Goal: Contribute content: Add original content to the website for others to see

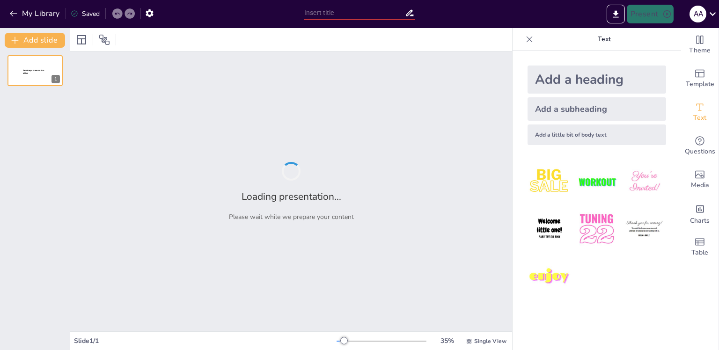
type input "Hadoop and MapReduce: The Backbone of Big Data Processing"
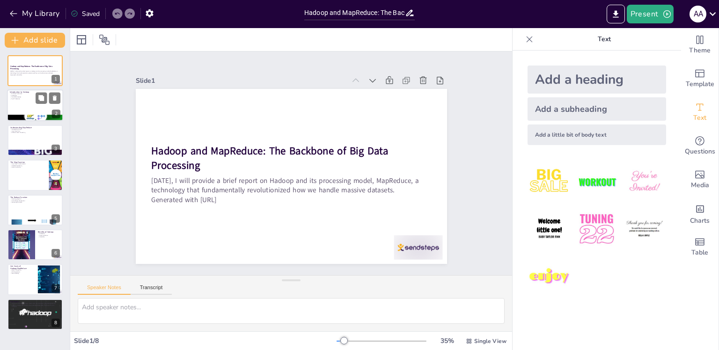
click at [29, 114] on div at bounding box center [35, 119] width 56 height 32
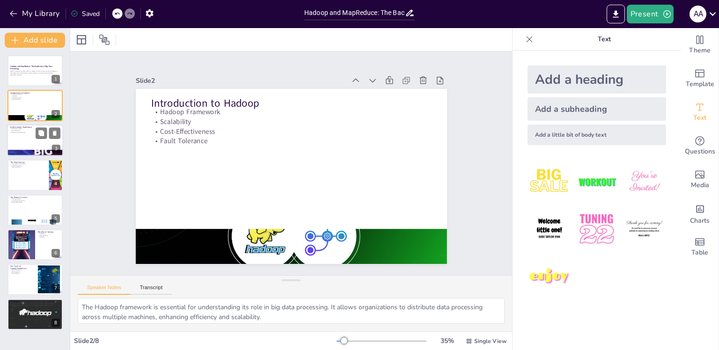
click at [28, 147] on div at bounding box center [35, 141] width 56 height 32
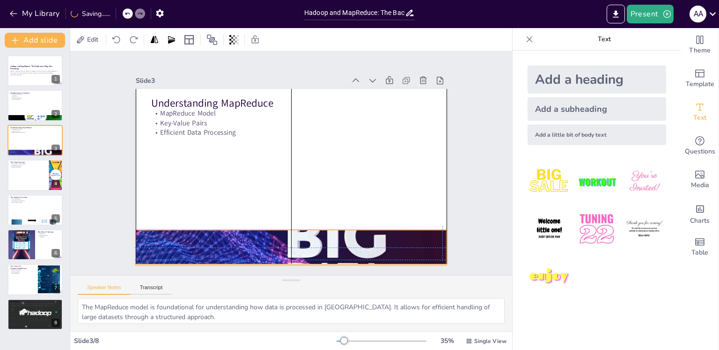
click at [304, 237] on div at bounding box center [273, 246] width 341 height 236
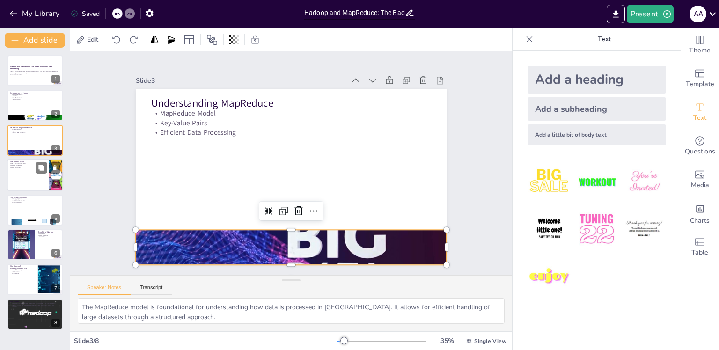
click at [23, 180] on div at bounding box center [35, 175] width 56 height 32
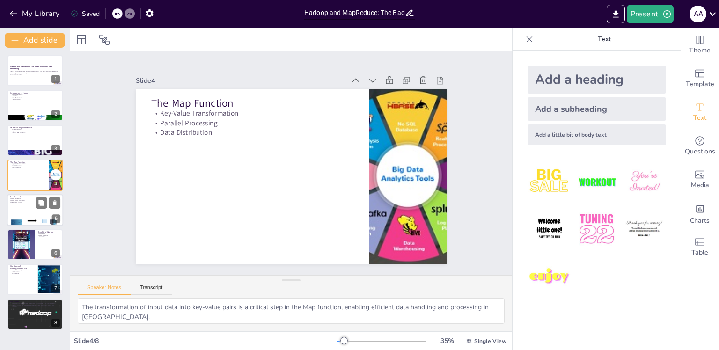
click at [21, 213] on div at bounding box center [35, 210] width 56 height 32
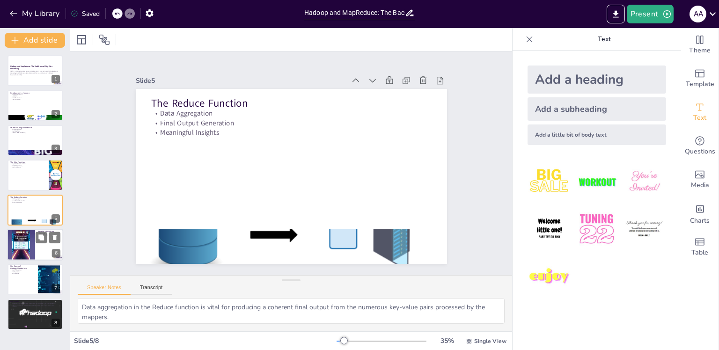
click at [30, 249] on div at bounding box center [21, 245] width 56 height 32
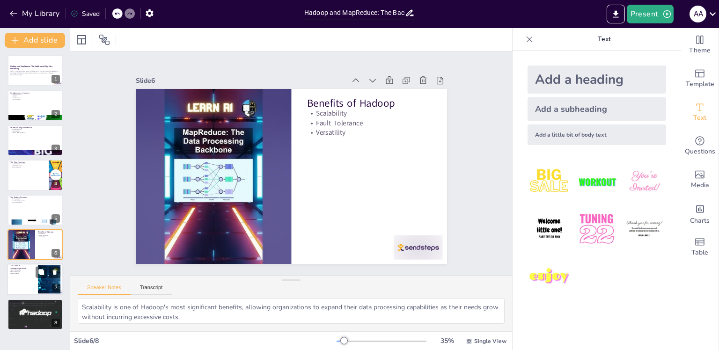
click at [22, 271] on p "ETL Operations" at bounding box center [22, 272] width 25 height 2
type textarea "Batch processing is a key use case for Hadoop, allowing organizations to analyz…"
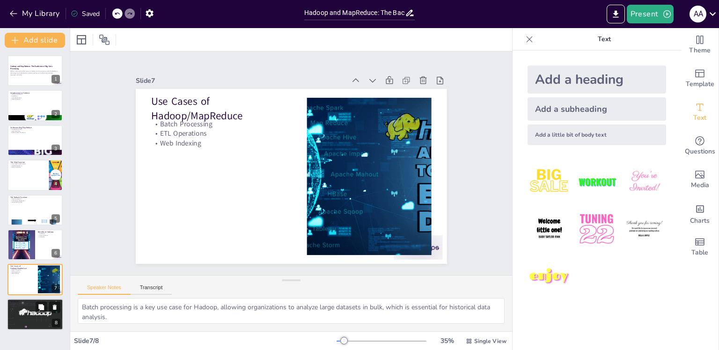
click at [24, 310] on div at bounding box center [35, 315] width 71 height 32
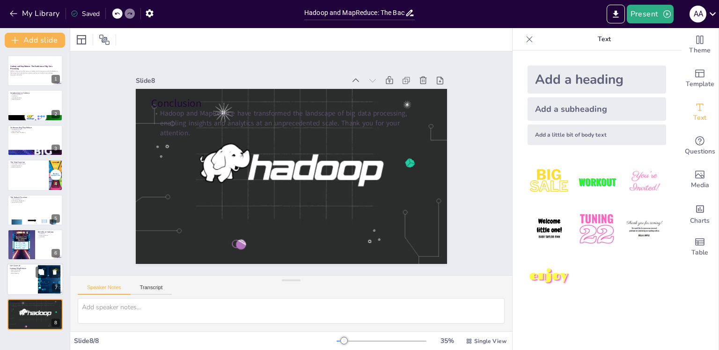
click at [23, 286] on div at bounding box center [35, 280] width 56 height 32
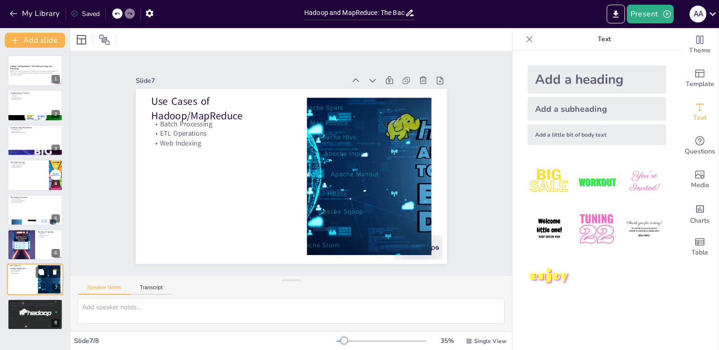
type textarea "Batch processing is a key use case for Hadoop, allowing organizations to analyz…"
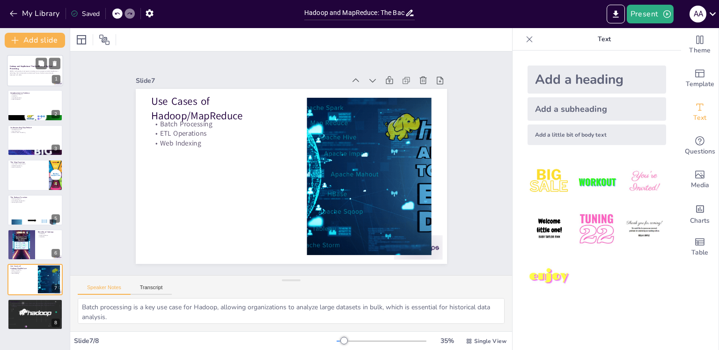
click at [23, 75] on p "Generated with [URL]" at bounding box center [35, 75] width 51 height 2
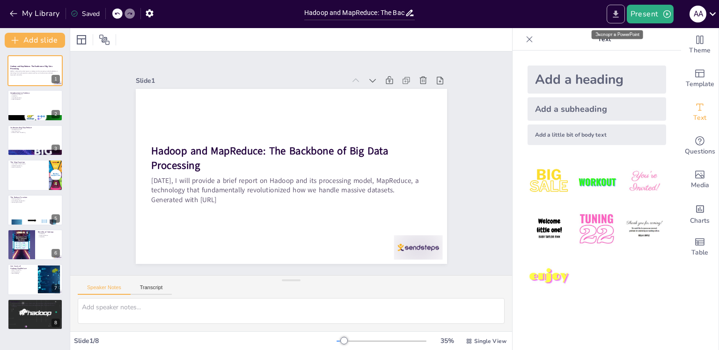
click at [614, 15] on icon "Export to PowerPoint" at bounding box center [616, 14] width 10 height 10
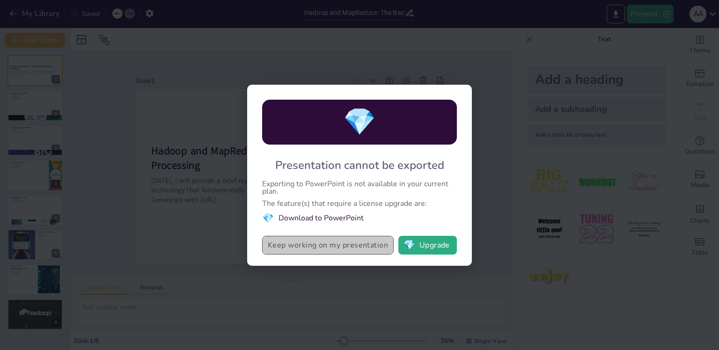
click at [361, 250] on button "Keep working on my presentation" at bounding box center [328, 245] width 132 height 19
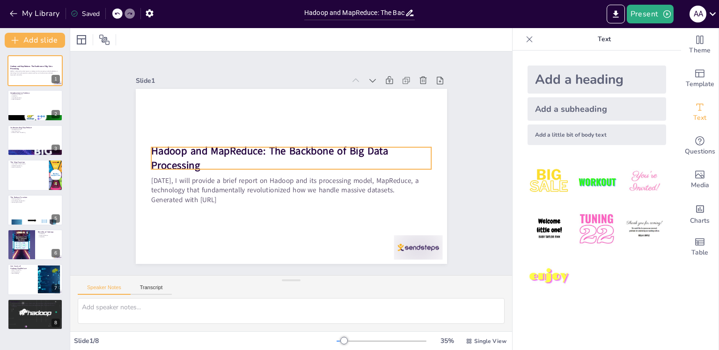
click at [169, 144] on strong "Hadoop and MapReduce: The Backbone of Big Data Processing" at bounding box center [269, 158] width 237 height 29
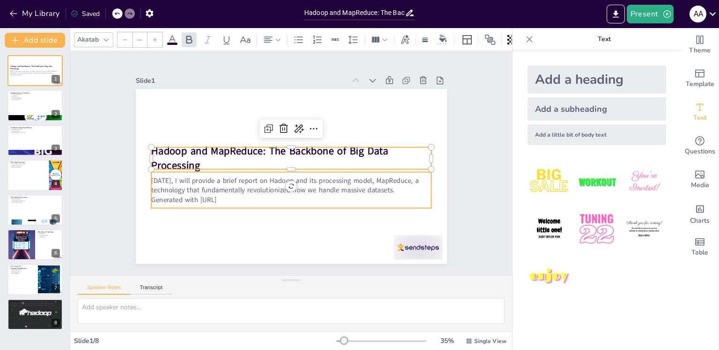
type input "32"
click at [188, 184] on p "[DATE], I will provide a brief report on Hadoop and its processing model, MapRe…" at bounding box center [286, 185] width 278 height 77
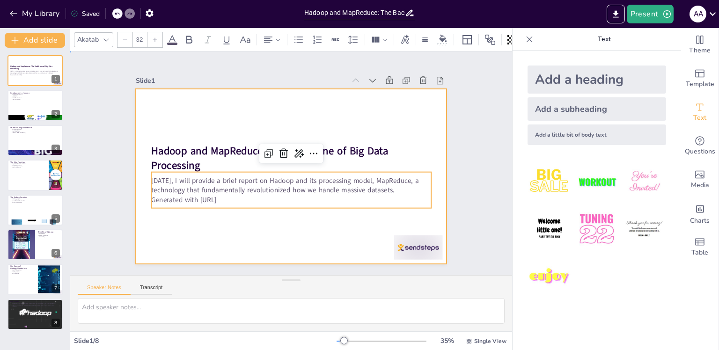
click at [167, 131] on div at bounding box center [290, 176] width 328 height 206
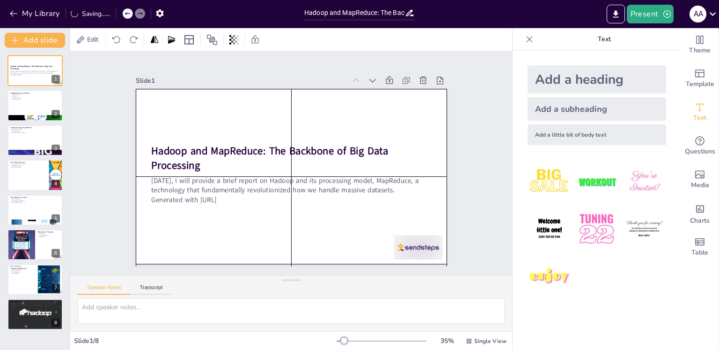
click at [144, 131] on div at bounding box center [290, 176] width 328 height 206
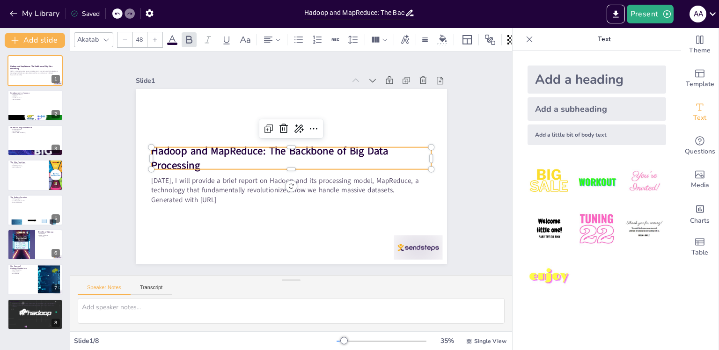
click at [155, 152] on strong "Hadoop and MapReduce: The Backbone of Big Data Processing" at bounding box center [270, 149] width 239 height 39
click at [185, 159] on strong "Hadoop and MapReduce: The Backbone of Big Data Processing" at bounding box center [272, 145] width 234 height 87
click at [185, 159] on strong "Hadoop and MapReduce: The Backbone of Big Data Processing" at bounding box center [276, 141] width 208 height 151
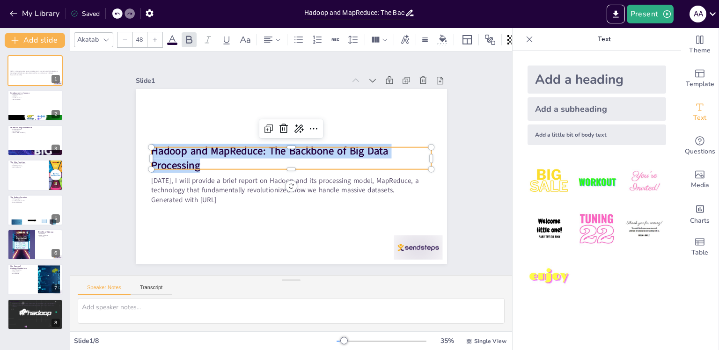
drag, startPoint x: 192, startPoint y: 159, endPoint x: 144, endPoint y: 147, distance: 49.2
click at [152, 147] on strong "Hadoop and MapReduce: The Backbone of Big Data Processing" at bounding box center [271, 146] width 238 height 63
copy strong "Hadoop and MapReduce: The Backbone of Big Data Processing"
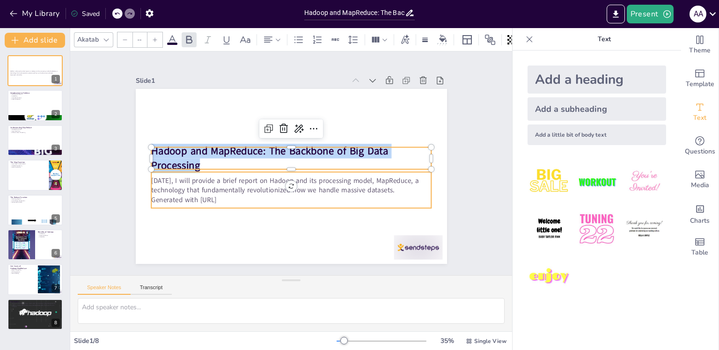
type input "32"
click at [192, 185] on p "[DATE], I will provide a brief report on Hadoop and its processing model, MapRe…" at bounding box center [288, 185] width 280 height 49
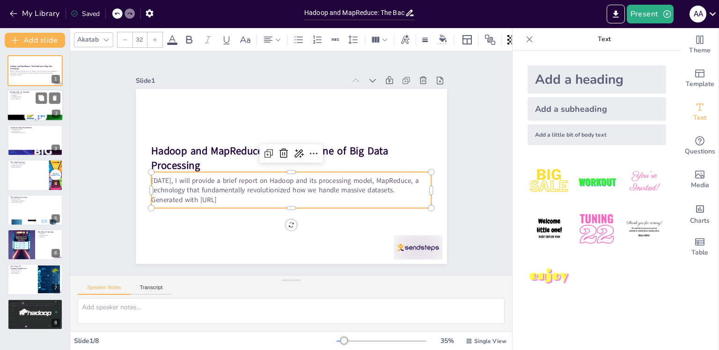
click at [15, 98] on p "Fault Tolerance" at bounding box center [35, 99] width 51 height 2
type textarea "The Hadoop framework is essential for understanding its role in big data proces…"
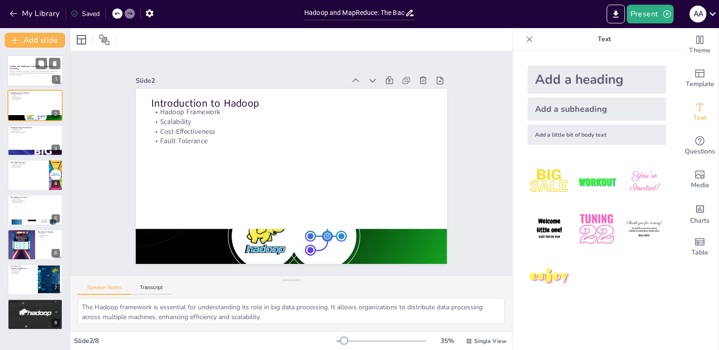
click at [22, 70] on div "Today, I will provide a brief report on Hadoop and its processing model, MapRed…" at bounding box center [35, 73] width 51 height 7
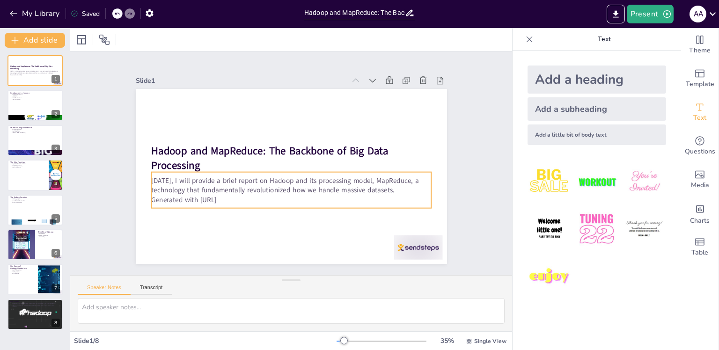
click at [169, 172] on p "[DATE], I will provide a brief report on Hadoop and its processing model, MapRe…" at bounding box center [284, 184] width 272 height 105
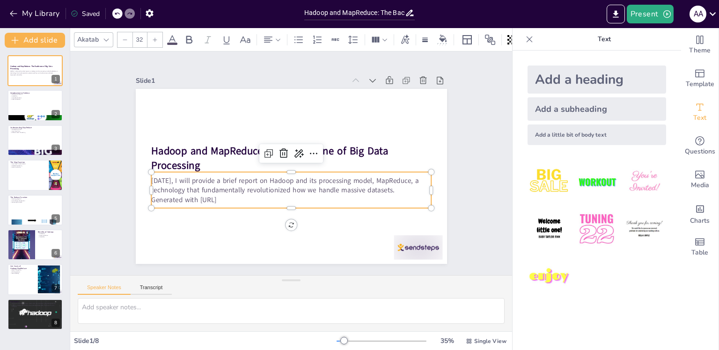
click at [161, 176] on p "[DATE], I will provide a brief report on Hadoop and its processing model, MapRe…" at bounding box center [288, 185] width 280 height 49
click at [161, 176] on p "[DATE], I will provide a brief report on Hadoop and its processing model, MapRe…" at bounding box center [286, 185] width 278 height 77
click at [161, 176] on p "[DATE], I will provide a brief report on Hadoop and its processing model, MapRe…" at bounding box center [291, 185] width 280 height 19
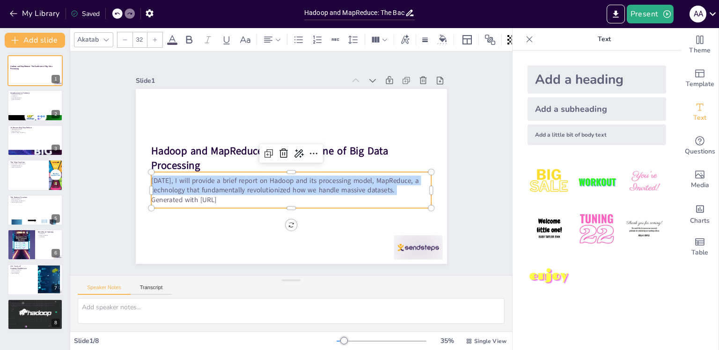
click at [161, 176] on p "[DATE], I will provide a brief report on Hadoop and its processing model, MapRe…" at bounding box center [291, 185] width 280 height 19
click at [22, 109] on div at bounding box center [35, 106] width 56 height 32
type textarea "The Hadoop framework is essential for understanding its role in big data proces…"
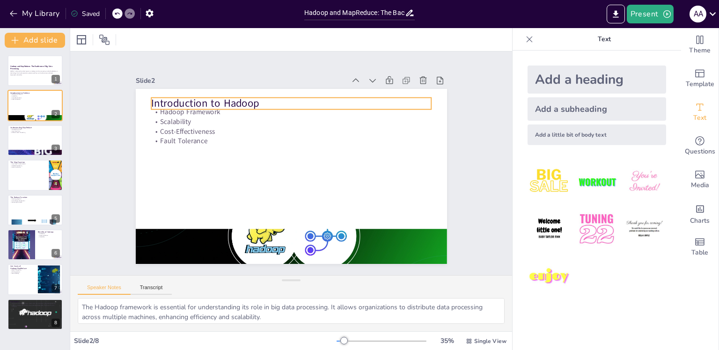
click at [196, 103] on p "Introduction to Hadoop" at bounding box center [291, 103] width 280 height 15
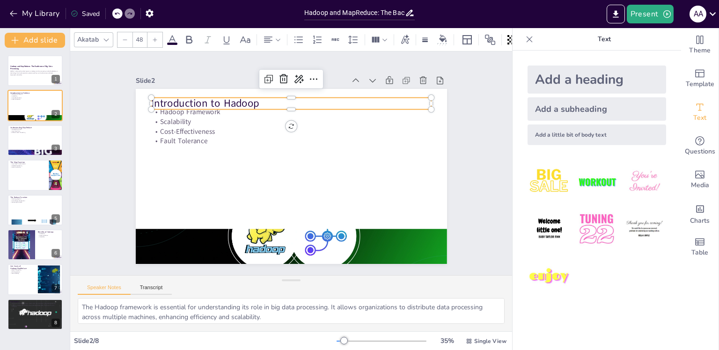
click at [218, 96] on p "Introduction to Hadoop" at bounding box center [297, 104] width 280 height 44
click at [218, 96] on p "Introduction to Hadoop" at bounding box center [291, 103] width 280 height 15
click at [298, 96] on p "Introduction to Hadoop" at bounding box center [348, 144] width 100 height 271
click at [217, 99] on p "Introduction to Hadoop" at bounding box center [297, 104] width 280 height 44
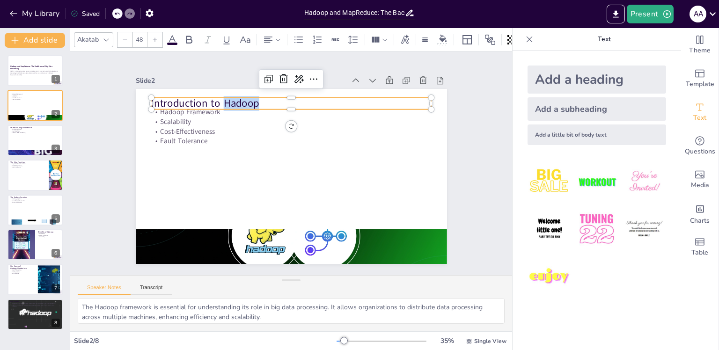
click at [217, 99] on p "Introduction to Hadoop" at bounding box center [297, 104] width 280 height 44
click at [217, 99] on p "Introduction to Hadoop" at bounding box center [291, 103] width 280 height 15
copy p "Introduction to Hadoop"
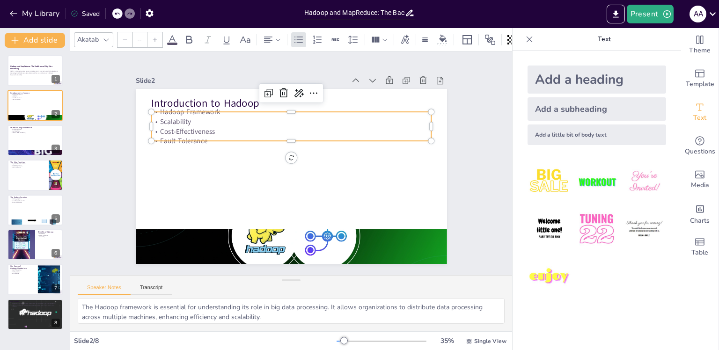
type input "32"
click at [169, 125] on p "Cost-Effectiveness" at bounding box center [298, 131] width 276 height 67
click at [188, 125] on p "Cost-Effectiveness" at bounding box center [293, 131] width 279 height 39
click at [188, 125] on p "Cost-Effectiveness" at bounding box center [294, 131] width 279 height 39
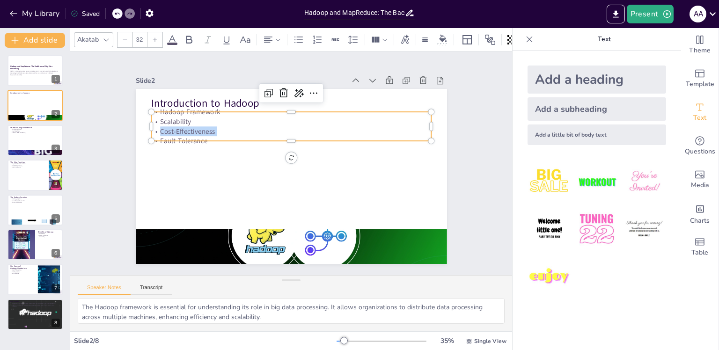
click at [244, 127] on p "Cost-Effectiveness" at bounding box center [318, 147] width 148 height 247
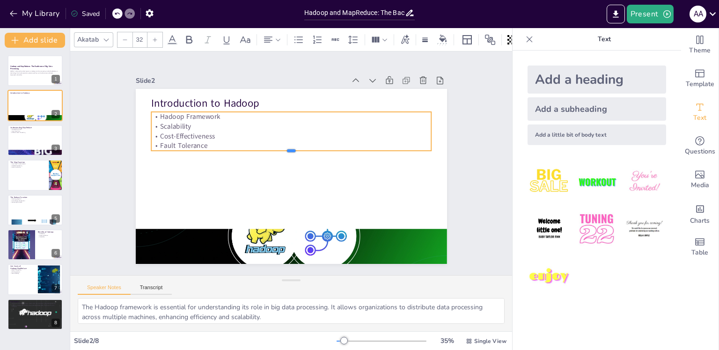
click at [200, 138] on div "Introduction to Hadoop Hadoop Framework Scalability Cost-Effectiveness Fault To…" at bounding box center [287, 175] width 350 height 263
click at [304, 138] on p "Fault Tolerance" at bounding box center [309, 163] width 10 height 280
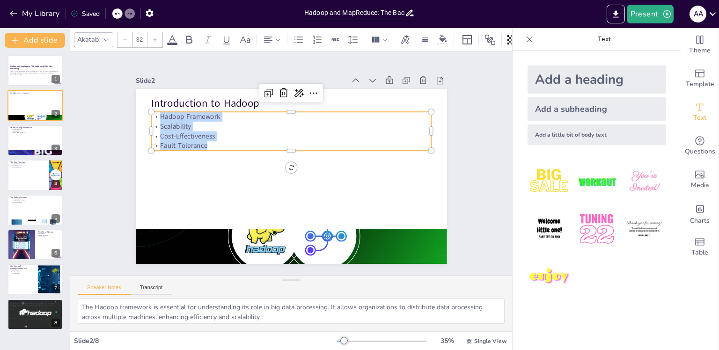
drag, startPoint x: 199, startPoint y: 140, endPoint x: 141, endPoint y: 110, distance: 65.9
click at [141, 110] on div "Introduction to Hadoop Hadoop Framework Scalability Cost-Effectiveness Fault To…" at bounding box center [291, 176] width 311 height 175
copy div "Hadoop Framework Scalability Cost-Effectiveness Fault Tolerance"
click at [25, 145] on div at bounding box center [35, 141] width 56 height 32
type textarea "The MapReduce model is foundational for understanding how data is processed in …"
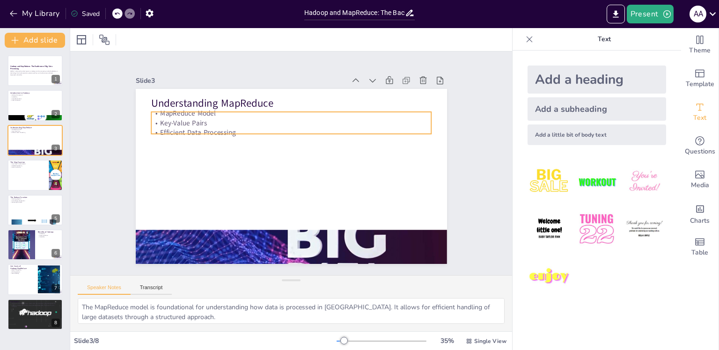
click at [186, 109] on p "MapReduce Model" at bounding box center [296, 113] width 279 height 39
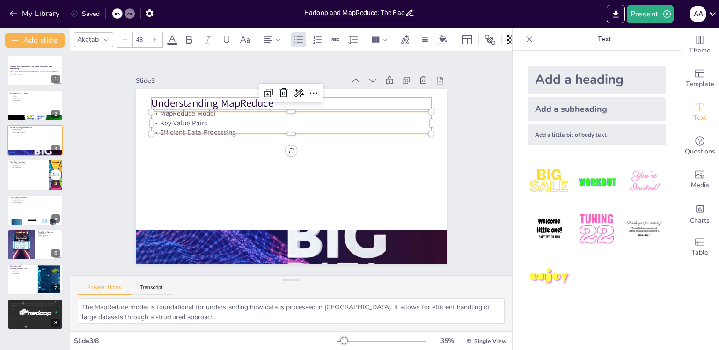
click at [184, 97] on p "Understanding MapReduce" at bounding box center [315, 108] width 262 height 127
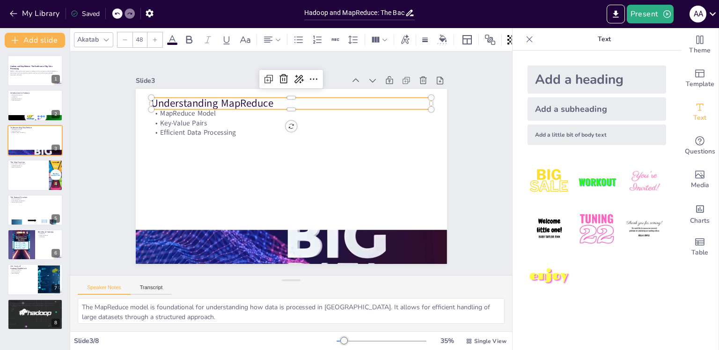
click at [180, 97] on p "Understanding MapReduce" at bounding box center [297, 104] width 280 height 44
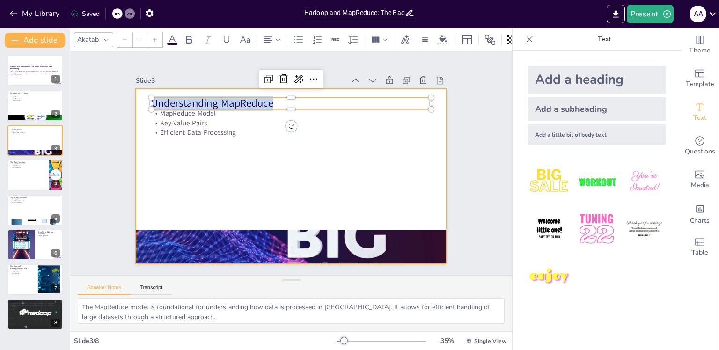
type input "32"
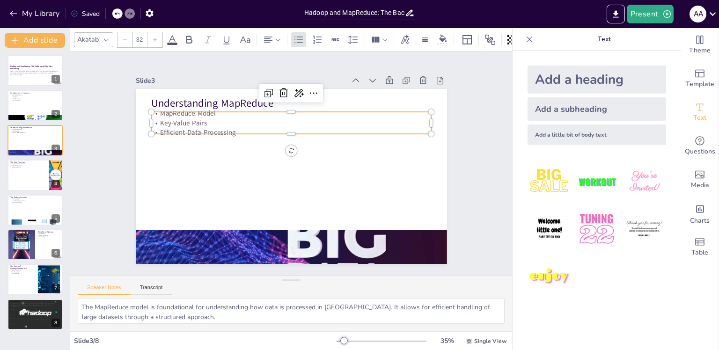
click at [237, 125] on p "Efficient Data Processing" at bounding box center [298, 134] width 276 height 68
click at [230, 126] on p "Efficient Data Processing" at bounding box center [300, 134] width 269 height 96
click at [230, 126] on p "Efficient Data Processing" at bounding box center [298, 134] width 276 height 68
click at [230, 126] on p "Efficient Data Processing" at bounding box center [300, 134] width 269 height 96
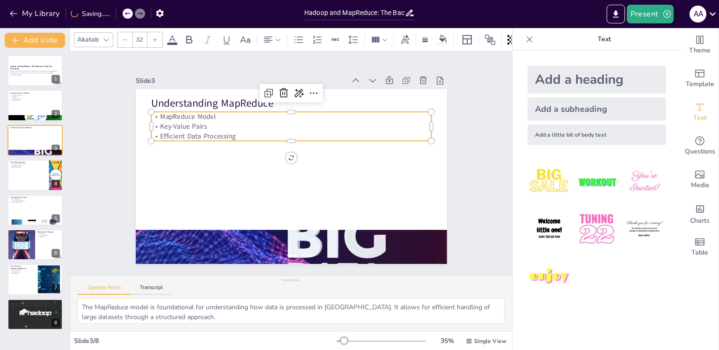
click at [232, 132] on p "Efficient Data Processing" at bounding box center [297, 137] width 276 height 68
drag, startPoint x: 232, startPoint y: 132, endPoint x: 148, endPoint y: 114, distance: 85.2
click at [159, 114] on div "MapReduce Model Key-Value Pairs Efficient Data Processing" at bounding box center [299, 127] width 280 height 87
copy div "MapReduce Model Key-Value Pairs Efficient Data Processing"
drag, startPoint x: 201, startPoint y: 318, endPoint x: 47, endPoint y: 297, distance: 156.0
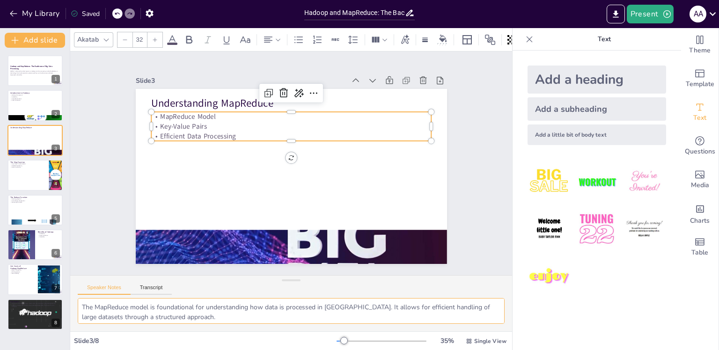
click at [47, 297] on div "Document fonts Akatab Recently used Mulish Popular fonts Lato Montserrat Open S…" at bounding box center [359, 189] width 719 height 322
click at [21, 97] on p "Cost-Effectiveness" at bounding box center [35, 98] width 51 height 2
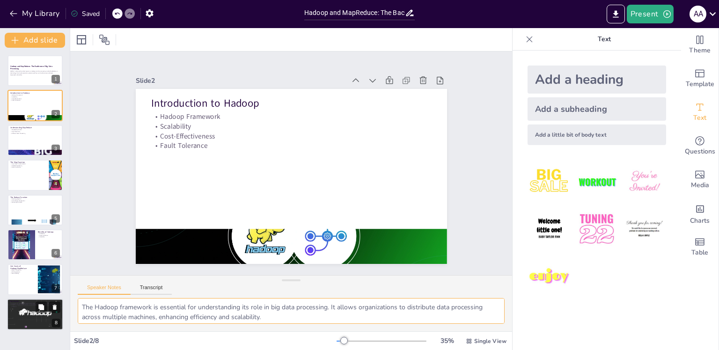
drag, startPoint x: 279, startPoint y: 320, endPoint x: 37, endPoint y: 300, distance: 242.4
click at [37, 300] on div "Document fonts Akatab Recently used Mulish Popular fonts Lato Montserrat Open S…" at bounding box center [359, 189] width 719 height 322
click at [27, 176] on div at bounding box center [35, 175] width 56 height 32
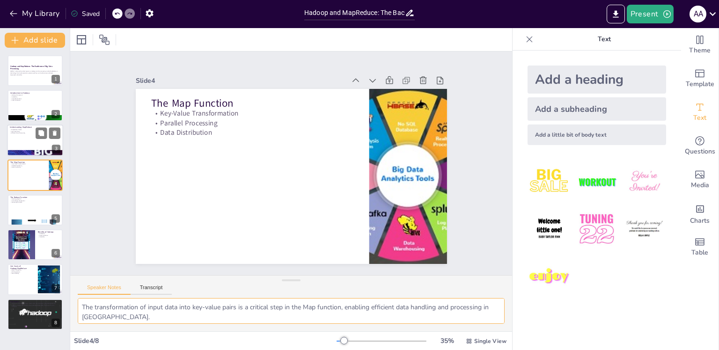
click at [20, 139] on div at bounding box center [35, 141] width 56 height 32
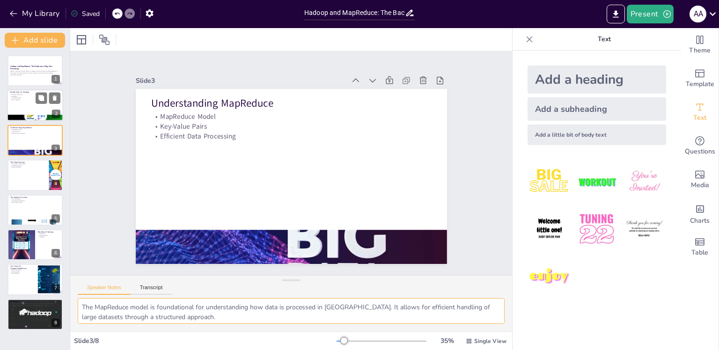
click at [14, 103] on div at bounding box center [35, 106] width 56 height 32
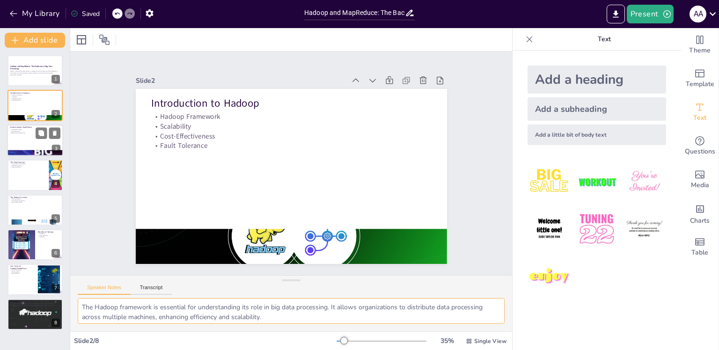
click at [17, 154] on div at bounding box center [35, 154] width 56 height 32
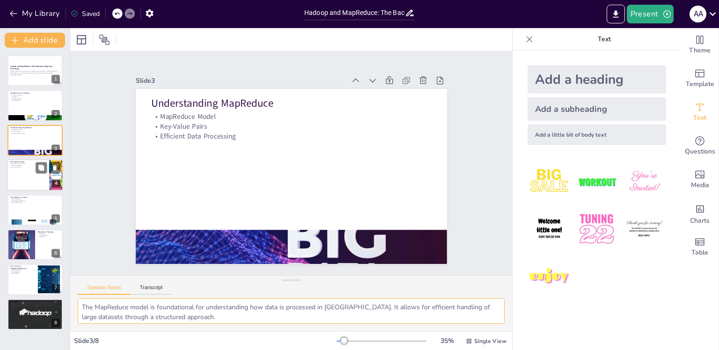
click at [22, 174] on div at bounding box center [35, 175] width 56 height 32
type textarea "The transformation of input data into key-value pairs is a critical step in the…"
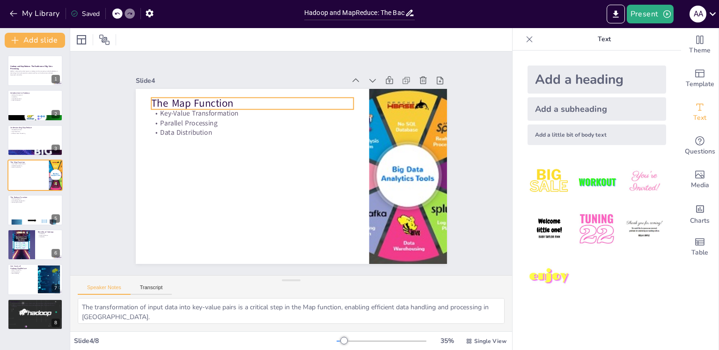
click at [181, 103] on p "The Map Function" at bounding box center [258, 100] width 203 height 36
click at [185, 101] on p "The Map Function" at bounding box center [258, 100] width 203 height 36
click at [185, 101] on p "The Map Function" at bounding box center [252, 103] width 202 height 15
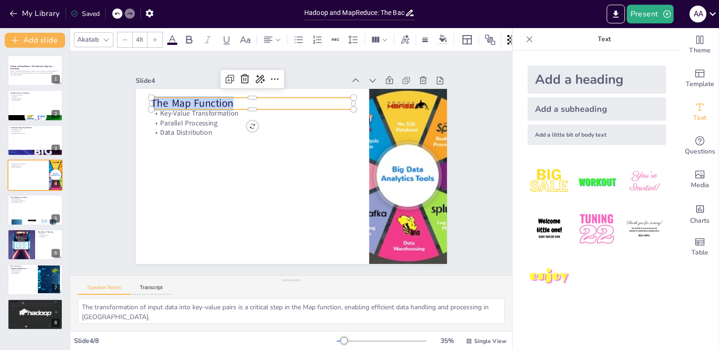
click at [185, 101] on p "The Map Function" at bounding box center [258, 100] width 203 height 36
copy p "The Map Function"
click at [244, 101] on p "The Map Function" at bounding box center [258, 100] width 203 height 36
drag, startPoint x: 235, startPoint y: 101, endPoint x: 125, endPoint y: 98, distance: 109.6
click at [125, 98] on div "Slide 1 Hadoop and MapReduce: The Backbone of Big Data Processing Today, I will…" at bounding box center [291, 163] width 383 height 238
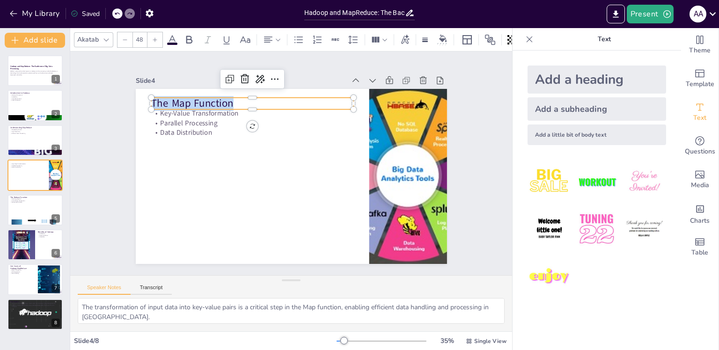
copy p "The Map Function"
click at [296, 124] on p "Data Distribution" at bounding box center [332, 135] width 72 height 195
type input "32"
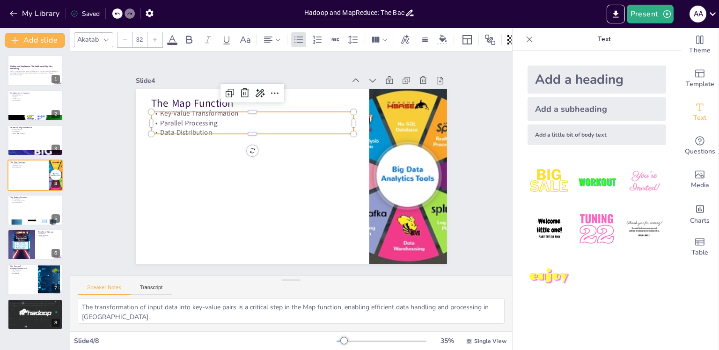
click at [205, 126] on p "Data Distribution" at bounding box center [283, 114] width 157 height 143
click at [317, 126] on p "Data Distribution" at bounding box center [322, 124] width 10 height 202
drag, startPoint x: 204, startPoint y: 127, endPoint x: 154, endPoint y: 114, distance: 51.9
click at [166, 114] on div "Key-Value Transformation Parallel Processing Data Distribution" at bounding box center [266, 113] width 201 height 90
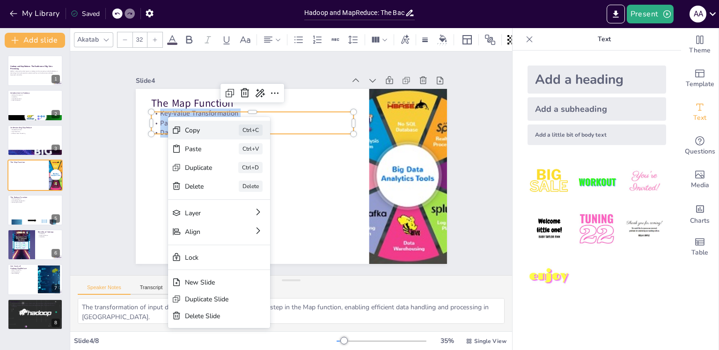
click at [249, 154] on div "Copy" at bounding box center [263, 165] width 28 height 23
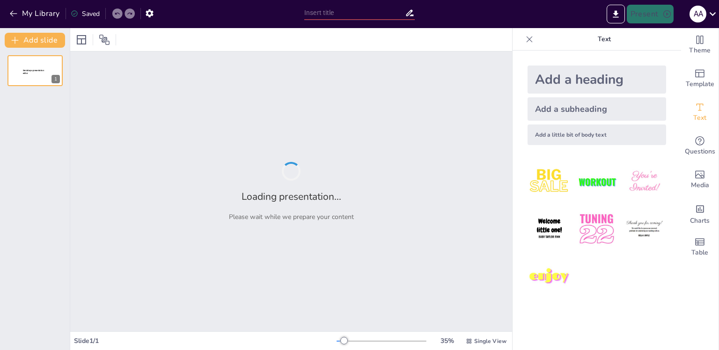
type input "Hadoop and MapReduce: The Backbone of Big Data Processing"
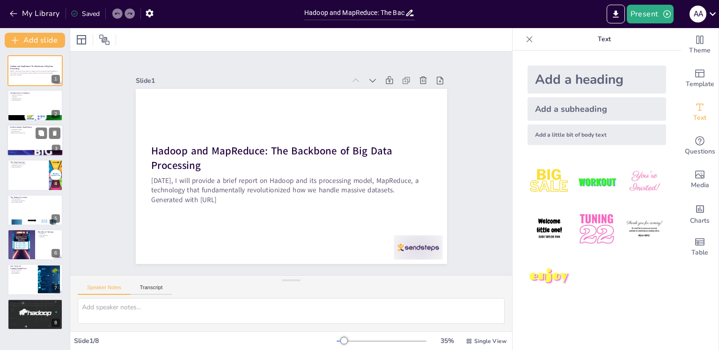
click at [28, 139] on div at bounding box center [35, 141] width 56 height 32
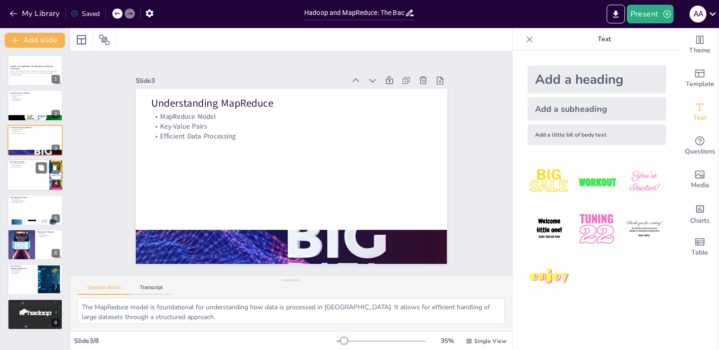
click at [25, 169] on div at bounding box center [35, 175] width 56 height 32
type textarea "The transformation of input data into key-value pairs is a critical step in the…"
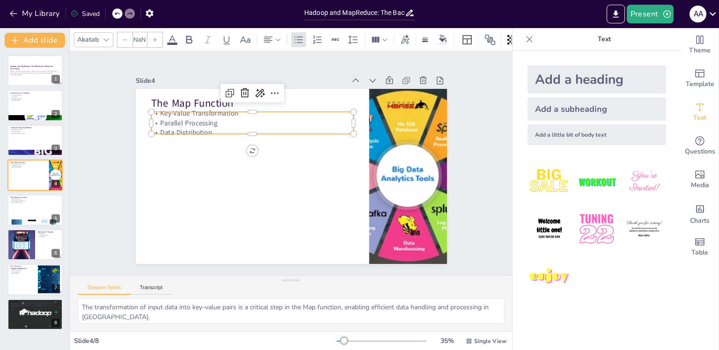
click at [171, 112] on p "Key-Value Transformation" at bounding box center [258, 109] width 202 height 31
type input "32"
click at [174, 114] on p "Key-Value Transformation" at bounding box center [258, 109] width 202 height 31
drag, startPoint x: 204, startPoint y: 125, endPoint x: 151, endPoint y: 105, distance: 56.3
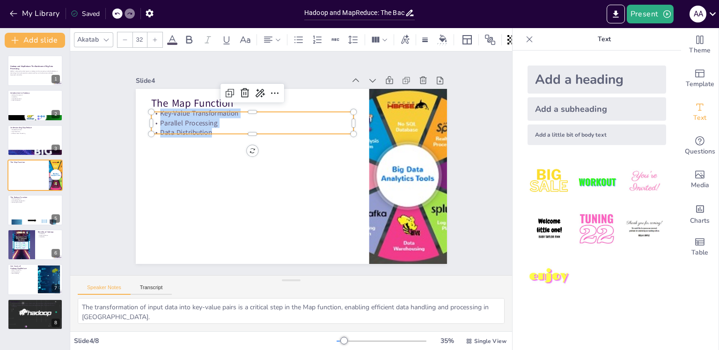
click at [151, 105] on div "The Map Function Key-Value Transformation Parallel Processing Data Distribution" at bounding box center [291, 176] width 311 height 175
copy div "Key-Value Transformation Parallel Processing Data Distribution"
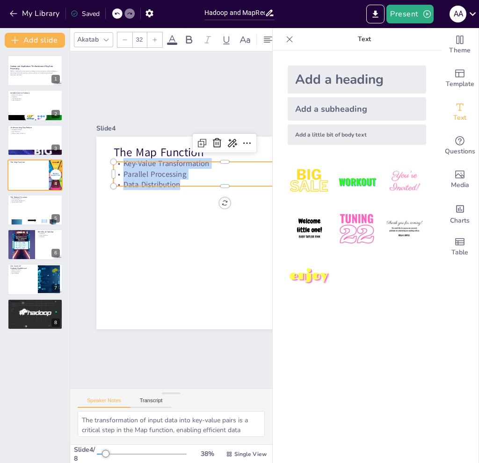
click at [287, 41] on icon at bounding box center [290, 39] width 6 height 6
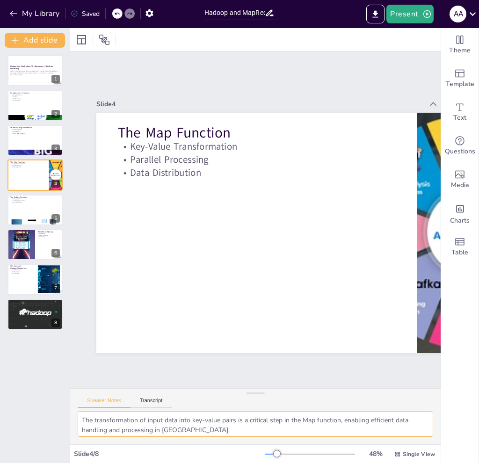
click at [173, 350] on textarea "The transformation of input data into key-value pairs is a critical step in the…" at bounding box center [256, 424] width 356 height 26
click at [179, 350] on textarea "The transformation of input data into key-value pairs is a critical step in the…" at bounding box center [256, 424] width 356 height 26
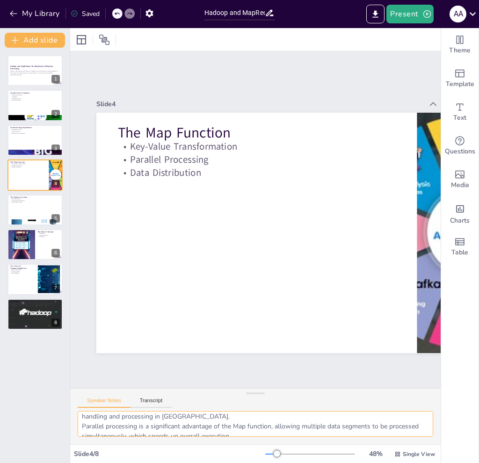
scroll to position [41, 0]
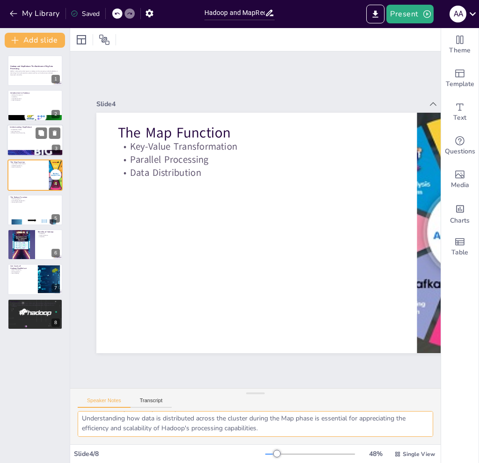
click at [34, 149] on div at bounding box center [35, 154] width 56 height 32
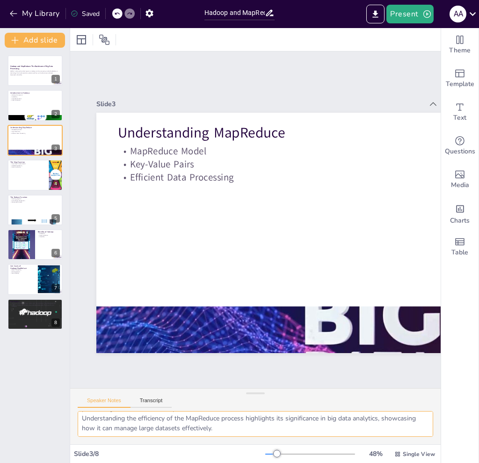
click at [229, 350] on textarea "The MapReduce model is foundational for understanding how data is processed in …" at bounding box center [256, 424] width 356 height 26
click at [275, 350] on textarea "The MapReduce model is foundational for understanding how data is processed in …" at bounding box center [256, 424] width 356 height 26
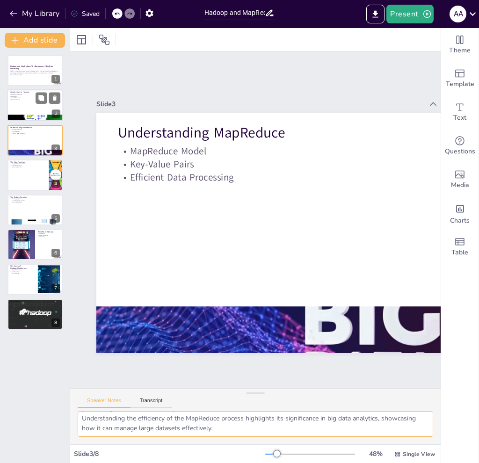
click at [22, 104] on div at bounding box center [35, 106] width 56 height 32
type textarea "The Hadoop framework is essential for understanding its role in big data proces…"
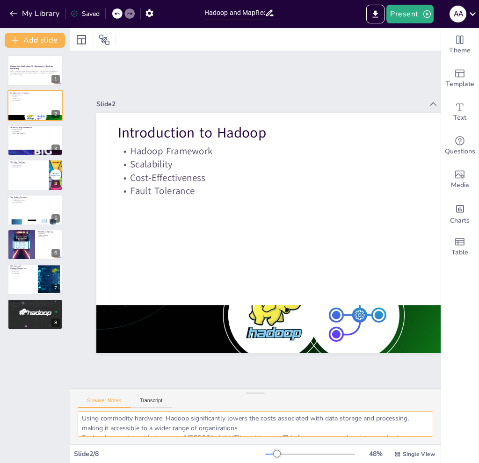
click at [257, 350] on textarea "The Hadoop framework is essential for understanding its role in big data proces…" at bounding box center [256, 424] width 356 height 26
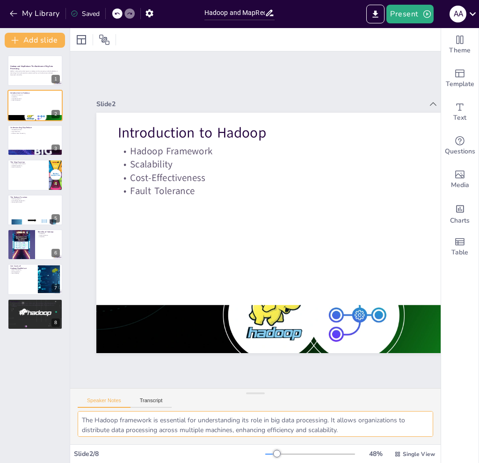
drag, startPoint x: 256, startPoint y: 427, endPoint x: 25, endPoint y: 363, distance: 240.0
click at [25, 350] on div "Document fonts Akatab Recently used Akatab Popular fonts Lato Montserrat Open S…" at bounding box center [239, 245] width 479 height 435
click at [29, 75] on p "Generated with [URL]" at bounding box center [35, 75] width 51 height 2
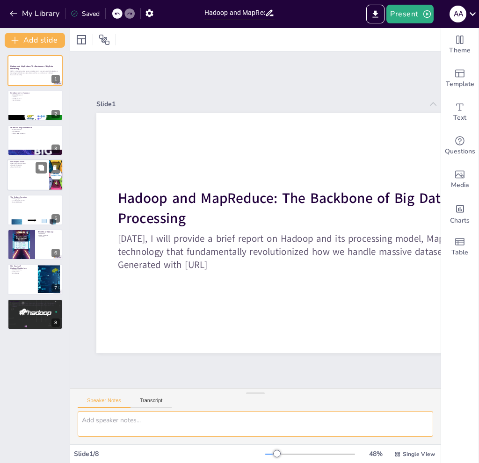
click at [30, 180] on div at bounding box center [35, 175] width 56 height 32
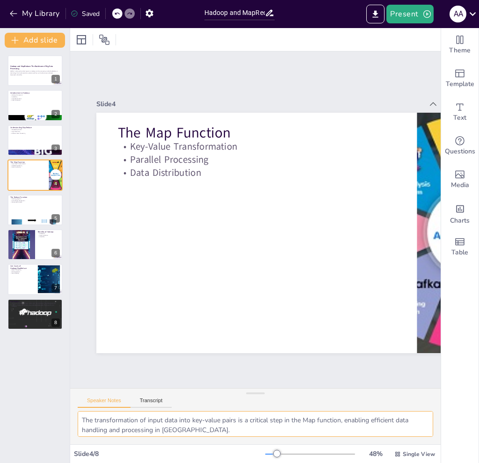
click at [139, 350] on textarea "The transformation of input data into key-value pairs is a critical step in the…" at bounding box center [256, 424] width 356 height 26
drag, startPoint x: 262, startPoint y: 430, endPoint x: 66, endPoint y: 367, distance: 206.4
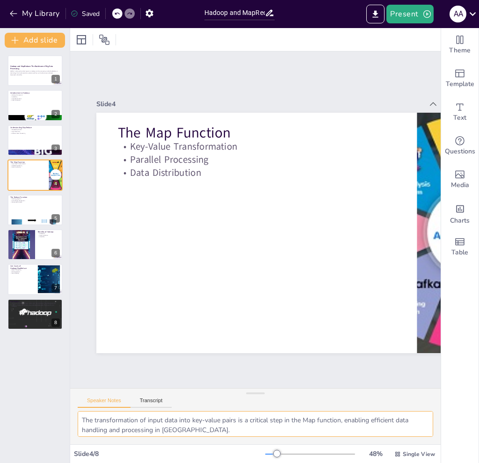
click at [66, 350] on div "Document fonts Akatab Recently used Akatab Popular fonts Lato Montserrat Open S…" at bounding box center [239, 245] width 479 height 435
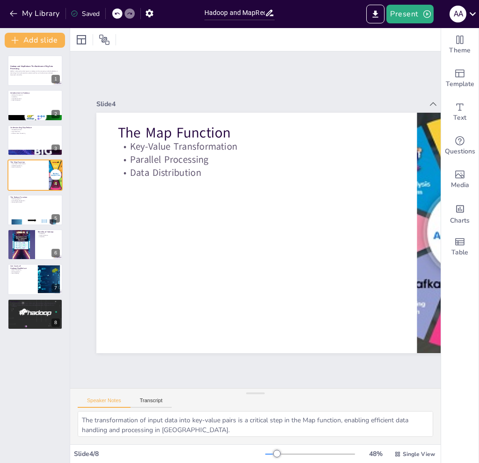
scroll to position [41, 0]
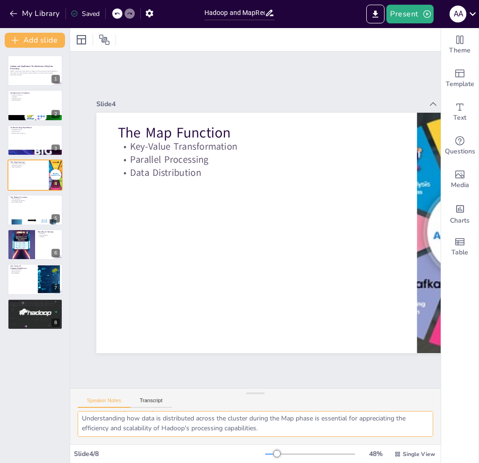
click at [242, 350] on textarea "The transformation of input data into key-value pairs is a critical step in the…" at bounding box center [256, 424] width 356 height 26
drag, startPoint x: 272, startPoint y: 426, endPoint x: 43, endPoint y: 339, distance: 245.3
click at [43, 339] on div "Document fonts Akatab Recently used Akatab Popular fonts Lato Montserrat Open S…" at bounding box center [239, 245] width 479 height 435
click at [21, 206] on div at bounding box center [35, 210] width 56 height 32
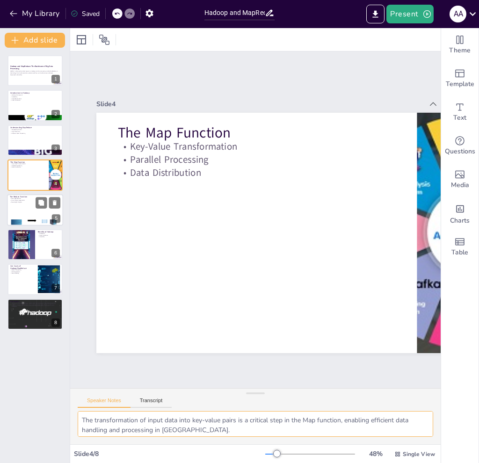
type textarea "Data aggregation in the Reduce function is vital for producing a coherent final…"
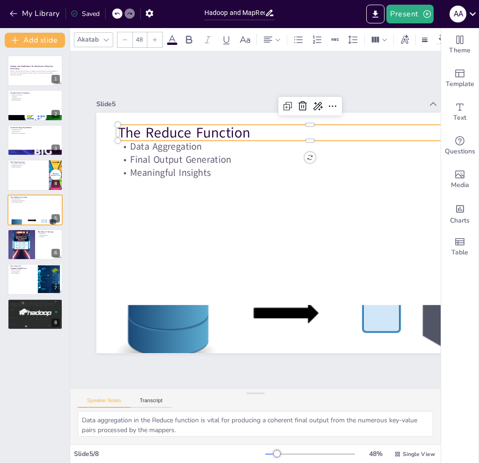
click at [162, 132] on p "The Reduce Function" at bounding box center [310, 133] width 385 height 20
click at [162, 132] on p "The Reduce Function" at bounding box center [327, 146] width 381 height 100
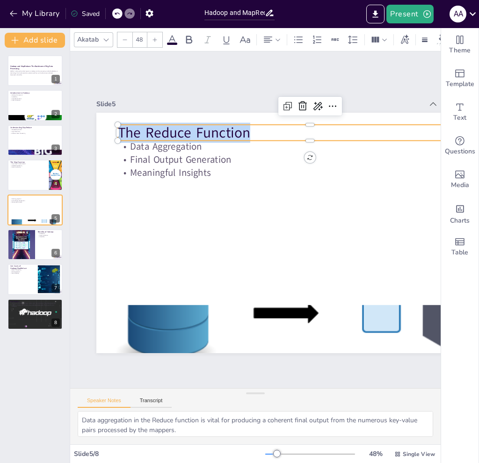
click at [162, 132] on p "The Reduce Function" at bounding box center [318, 139] width 385 height 60
click at [162, 132] on p "The Reduce Function" at bounding box center [319, 139] width 385 height 60
click at [211, 128] on p "The Reduce Function" at bounding box center [319, 139] width 385 height 60
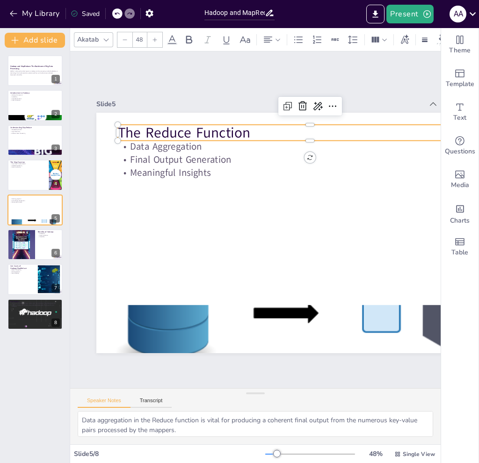
click at [211, 128] on p "The Reduce Function" at bounding box center [327, 146] width 381 height 100
click at [211, 128] on p "The Reduce Function" at bounding box center [319, 139] width 385 height 60
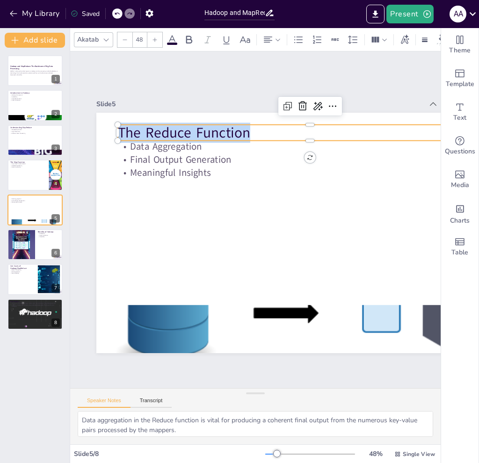
click at [211, 154] on p "The Reduce Function" at bounding box center [294, 315] width 242 height 323
copy p "The Reduce Function"
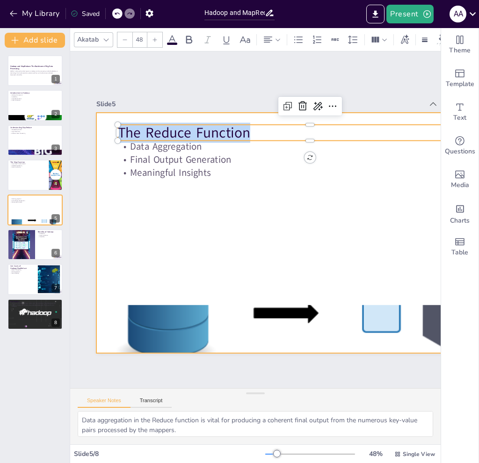
click at [217, 167] on p "Meaningful Insights" at bounding box center [315, 178] width 384 height 53
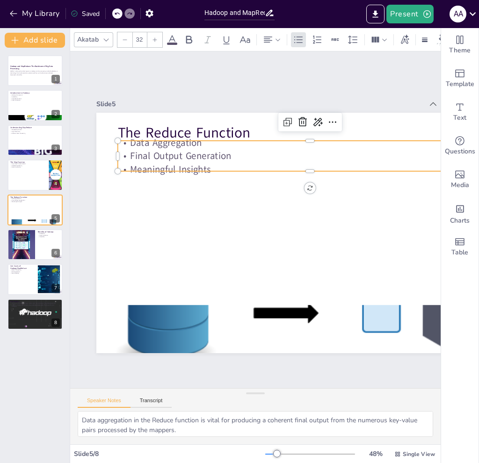
click at [211, 163] on p "Meaningful Insights" at bounding box center [310, 169] width 385 height 13
click at [211, 163] on p "Meaningful Insights" at bounding box center [328, 204] width 340 height 204
click at [211, 163] on p "Meaningful Insights" at bounding box center [310, 169] width 385 height 13
click at [240, 163] on p "Meaningful Insights" at bounding box center [324, 249] width 169 height 357
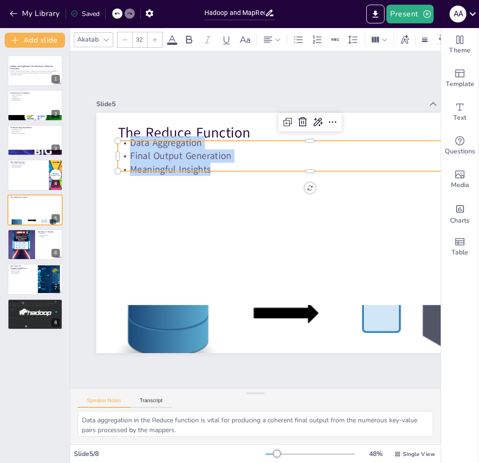
drag, startPoint x: 213, startPoint y: 163, endPoint x: 125, endPoint y: 136, distance: 92.2
click at [147, 136] on div "Data Aggregation Final Output Generation Meaningful Insights" at bounding box center [331, 184] width 368 height 193
copy div "Data Aggregation Final Output Generation Meaningful Insights"
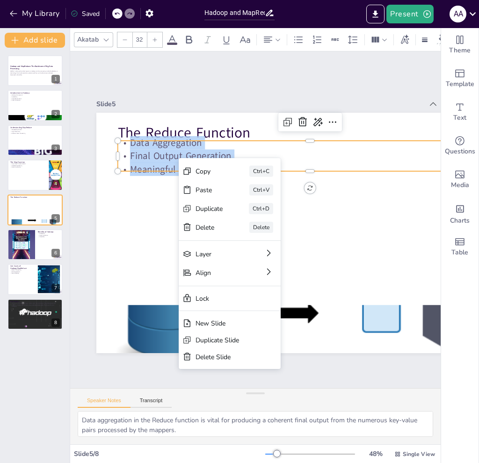
click at [177, 163] on p "Meaningful Insights" at bounding box center [310, 169] width 385 height 13
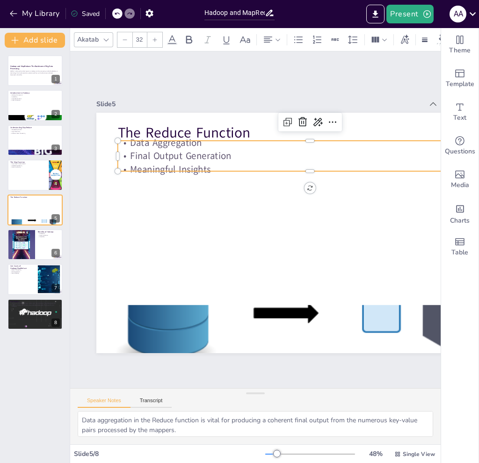
click at [207, 165] on p "Meaningful Insights" at bounding box center [315, 175] width 384 height 53
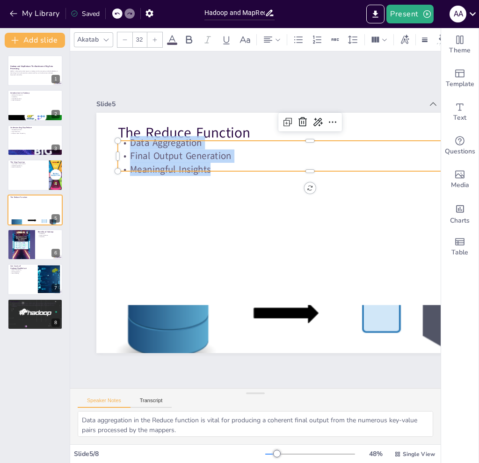
drag, startPoint x: 210, startPoint y: 165, endPoint x: 130, endPoint y: 141, distance: 83.4
click at [130, 141] on div "Data Aggregation Final Output Generation Meaningful Insights" at bounding box center [310, 156] width 385 height 40
click at [337, 125] on icon at bounding box center [343, 131] width 12 height 12
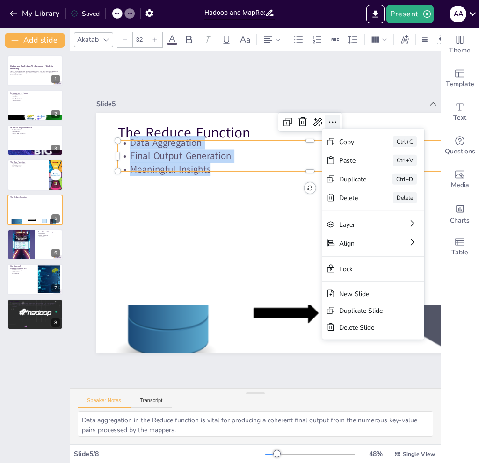
click at [330, 120] on icon at bounding box center [332, 122] width 11 height 11
click at [248, 151] on p "Final Output Generation" at bounding box center [322, 168] width 380 height 93
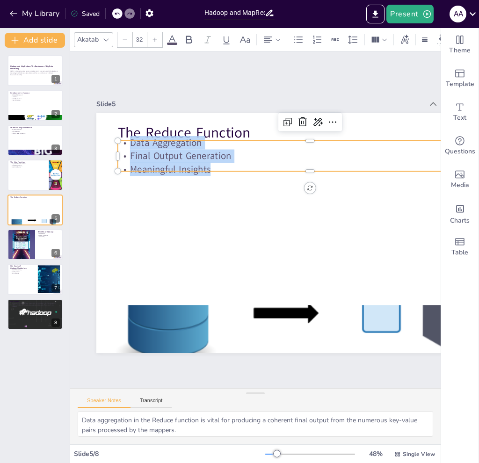
drag, startPoint x: 210, startPoint y: 163, endPoint x: 130, endPoint y: 142, distance: 82.8
click at [130, 142] on div "Data Aggregation Final Output Generation Meaningful Insights" at bounding box center [310, 156] width 385 height 40
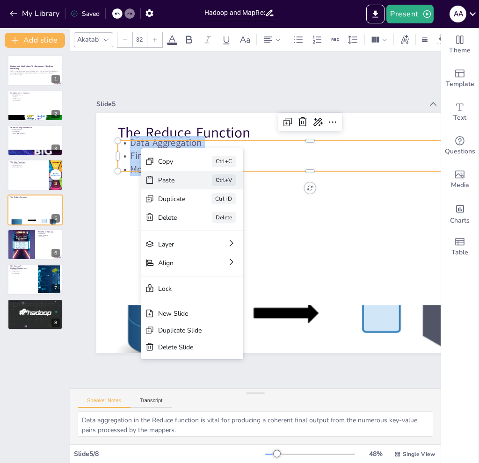
click at [227, 224] on div "Paste" at bounding box center [241, 230] width 29 height 12
type input "32"
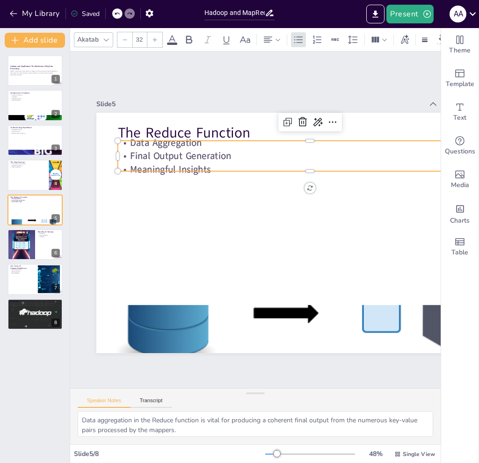
click at [207, 155] on p "Final Output Generation" at bounding box center [310, 155] width 385 height 13
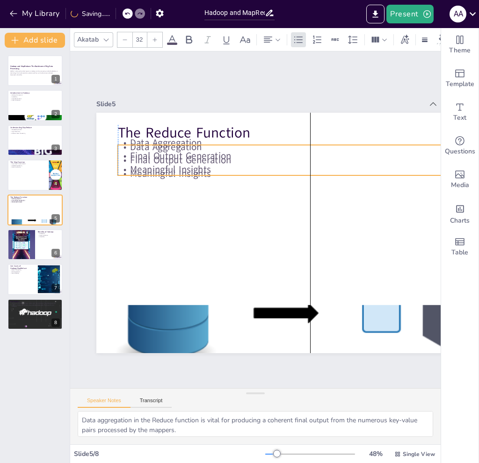
drag, startPoint x: 207, startPoint y: 161, endPoint x: 211, endPoint y: 165, distance: 5.6
click at [211, 167] on p "Meaningful Insights" at bounding box center [310, 173] width 385 height 13
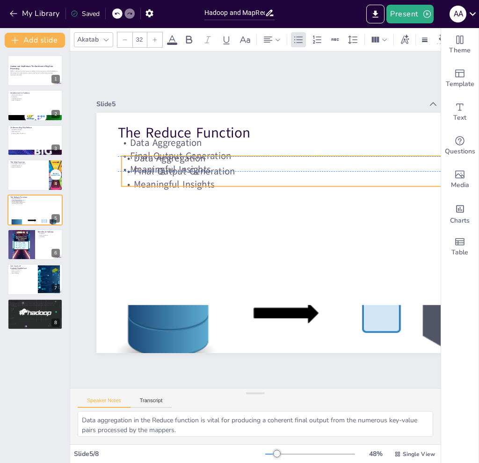
drag, startPoint x: 219, startPoint y: 152, endPoint x: 220, endPoint y: 162, distance: 9.8
click at [220, 162] on p "Final Output Generation" at bounding box center [319, 177] width 384 height 53
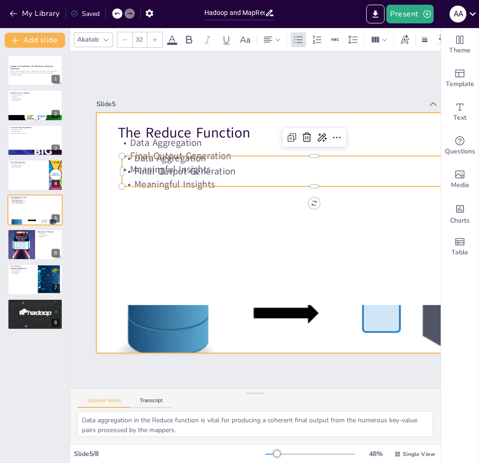
click at [221, 194] on div at bounding box center [310, 233] width 428 height 241
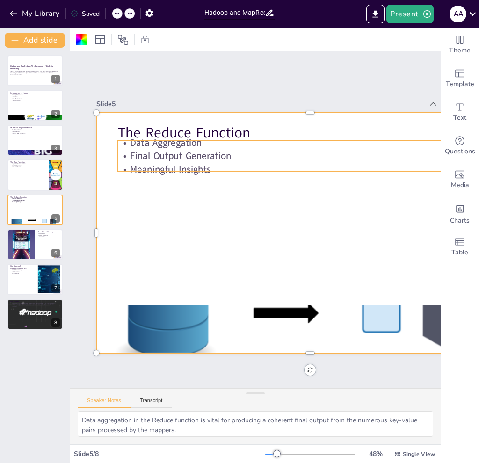
click at [201, 163] on p "Meaningful Insights" at bounding box center [310, 169] width 385 height 13
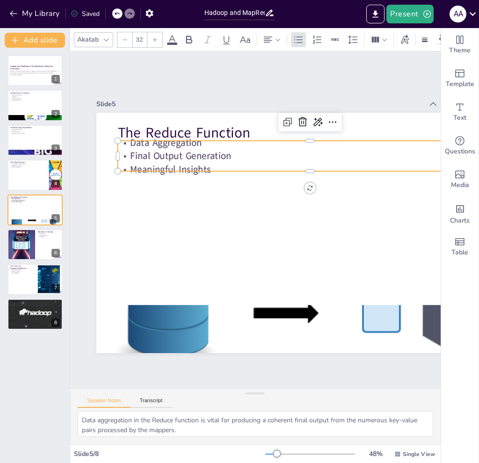
click at [201, 157] on p "Meaningful Insights" at bounding box center [315, 175] width 384 height 53
click at [201, 163] on span "Meaningful Insights" at bounding box center [170, 169] width 81 height 13
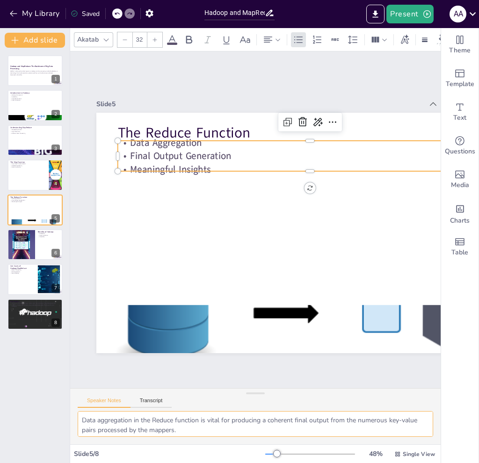
click at [205, 350] on textarea "Data aggregation in the Reduce function is vital for producing a coherent final…" at bounding box center [256, 424] width 356 height 26
drag, startPoint x: 205, startPoint y: 430, endPoint x: 46, endPoint y: 411, distance: 159.8
click at [46, 350] on div "Document fonts Akatab Recently used Akatab Popular fonts Lato Montserrat Open S…" at bounding box center [239, 245] width 479 height 435
click at [161, 350] on textarea "Data aggregation in the Reduce function is vital for producing a coherent final…" at bounding box center [256, 424] width 356 height 26
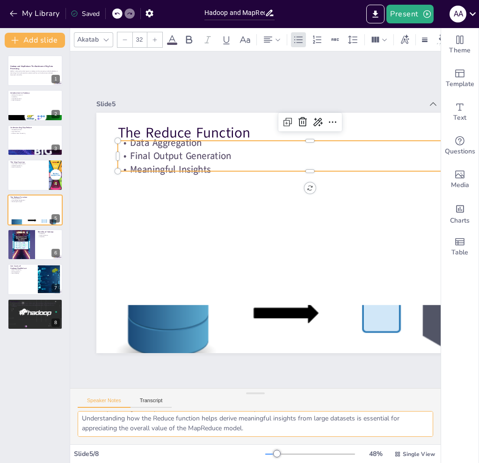
drag, startPoint x: 81, startPoint y: 418, endPoint x: 329, endPoint y: 452, distance: 250.4
click at [329, 350] on div "Akatab 32 Slide 1 Hadoop and MapReduce: The Backbone of Big Data Processing [DA…" at bounding box center [255, 245] width 371 height 435
click at [30, 242] on div at bounding box center [21, 245] width 56 height 32
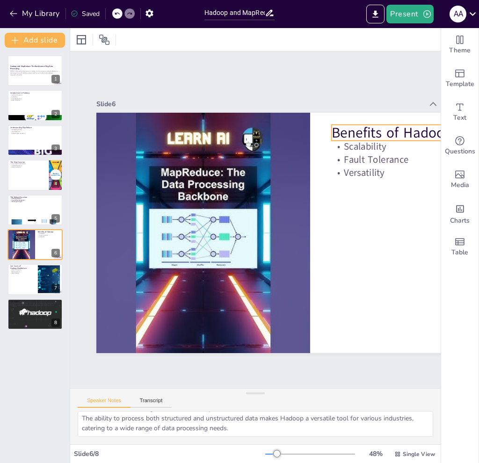
click at [345, 132] on p "Benefits of Hadoop" at bounding box center [425, 151] width 172 height 38
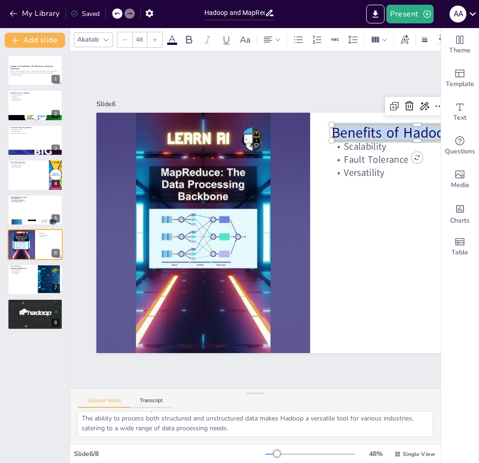
click at [360, 174] on span "Benefits of Hadoop" at bounding box center [417, 212] width 115 height 77
copy span "Benefits of Hadoop"
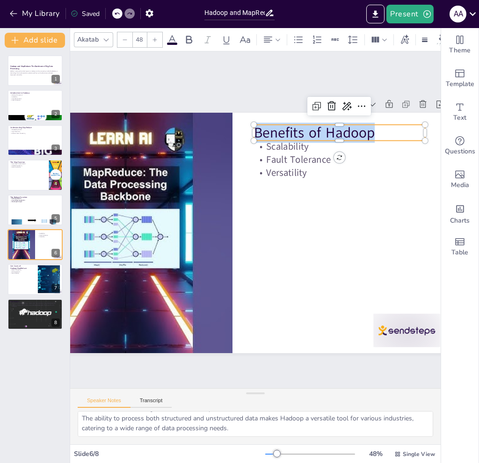
scroll to position [0, 91]
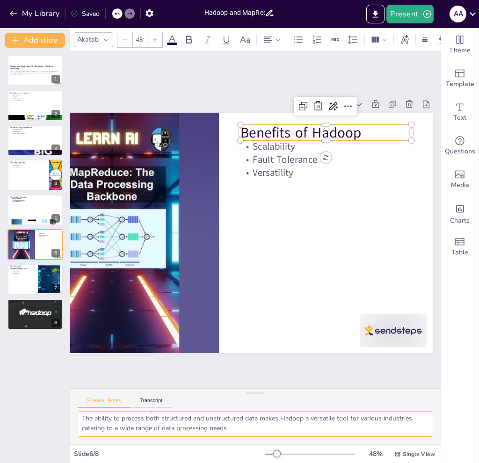
drag, startPoint x: 221, startPoint y: 419, endPoint x: 178, endPoint y: 420, distance: 42.6
click at [221, 350] on textarea "Scalability is one of Hadoop's most significant benefits, allowing organization…" at bounding box center [256, 424] width 356 height 26
drag, startPoint x: 80, startPoint y: 419, endPoint x: 345, endPoint y: 449, distance: 267.1
click at [345, 350] on div "Akatab 48 Slide 1 Hadoop and MapReduce: The Backbone of Big Data Processing [DA…" at bounding box center [255, 245] width 371 height 435
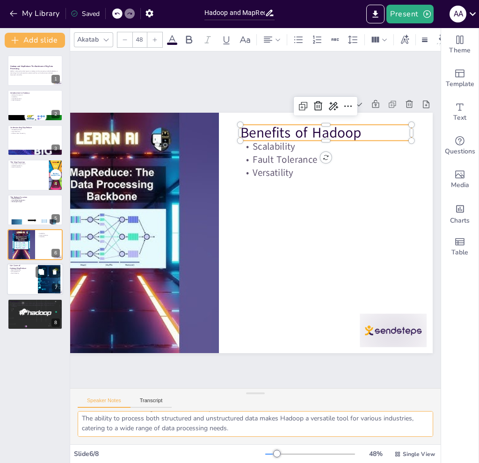
click at [19, 279] on div at bounding box center [35, 280] width 56 height 32
type textarea "Batch processing is a key use case for Hadoop, allowing organizations to analyz…"
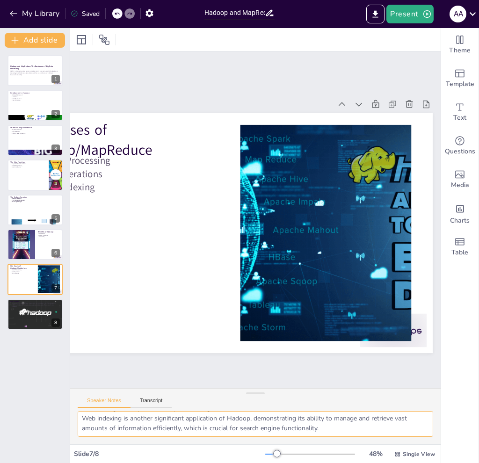
scroll to position [0, 0]
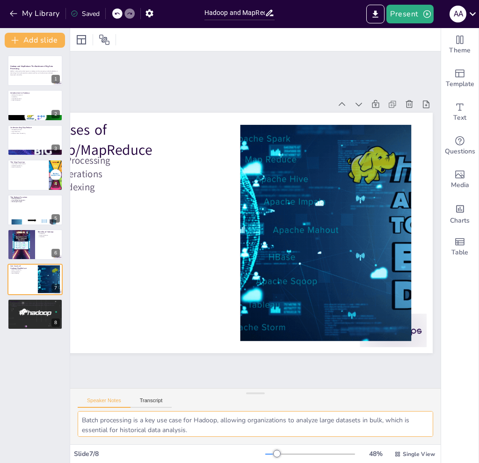
drag, startPoint x: 330, startPoint y: 430, endPoint x: 0, endPoint y: 374, distance: 334.1
click at [0, 350] on div "Document fonts Akatab Recently used Akatab Popular fonts Lato Montserrat Open S…" at bounding box center [239, 245] width 479 height 435
click at [21, 313] on div at bounding box center [35, 315] width 71 height 32
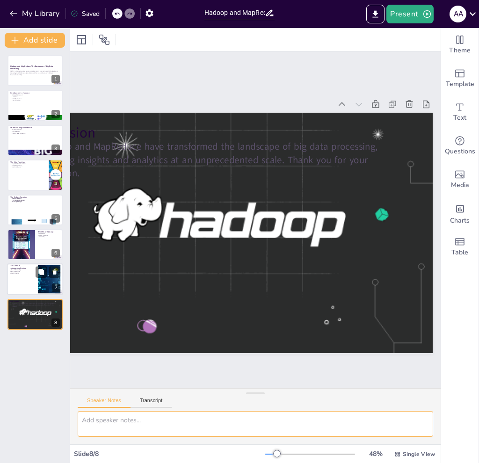
click at [29, 282] on div at bounding box center [35, 280] width 56 height 32
type textarea "Batch processing is a key use case for Hadoop, allowing organizations to analyz…"
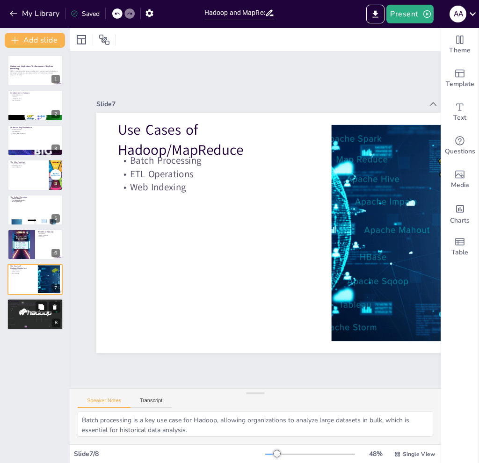
click at [26, 312] on div at bounding box center [35, 315] width 71 height 32
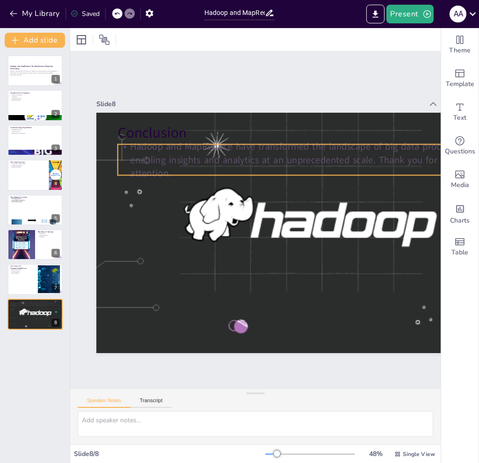
click at [155, 156] on p "Hadoop and MapReduce have transformed the landscape of big data processing, ena…" at bounding box center [316, 166] width 387 height 80
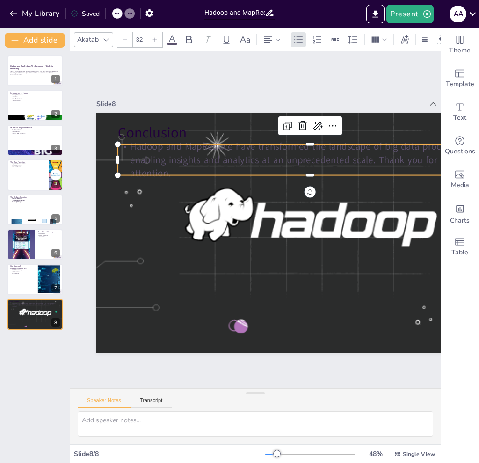
click at [155, 150] on p "Hadoop and MapReduce have transformed the landscape of big data processing, ena…" at bounding box center [310, 160] width 385 height 40
click at [155, 150] on p "Hadoop and MapReduce have transformed the landscape of big data processing, ena…" at bounding box center [316, 166] width 387 height 80
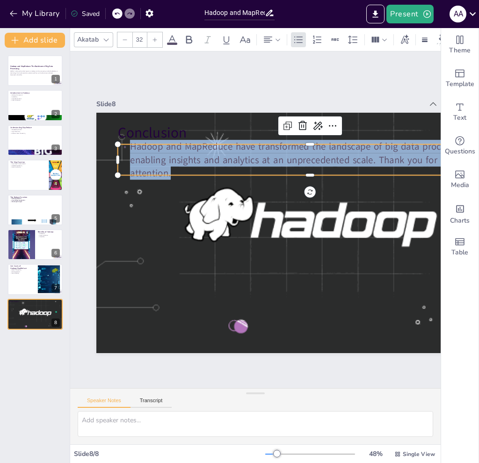
click at [155, 150] on span "Hadoop and MapReduce have transformed the landscape of big data processing, ena…" at bounding box center [305, 157] width 341 height 61
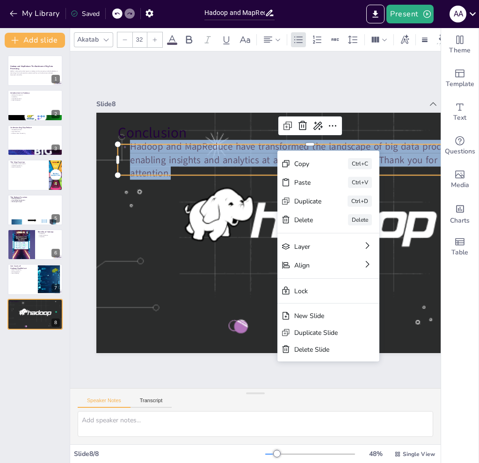
click at [245, 161] on span "Hadoop and MapReduce have transformed the landscape of big data processing, ena…" at bounding box center [299, 160] width 339 height 40
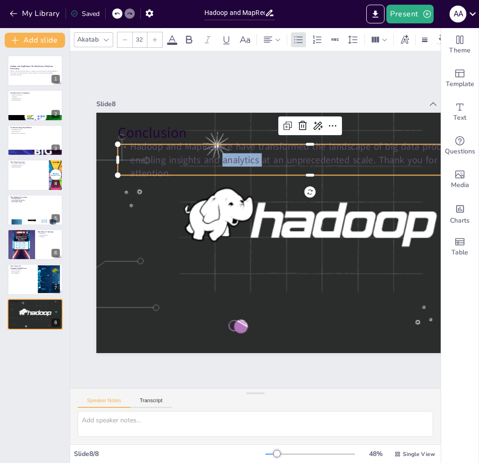
click at [245, 161] on span "Hadoop and MapReduce have transformed the landscape of big data processing, ena…" at bounding box center [299, 160] width 339 height 40
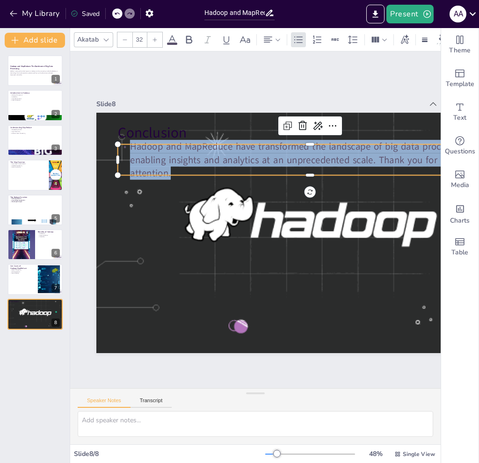
click at [245, 161] on span "Hadoop and MapReduce have transformed the landscape of big data processing, ena…" at bounding box center [299, 160] width 339 height 40
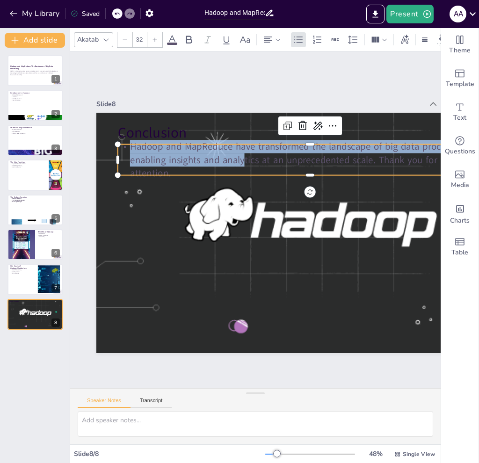
click at [245, 161] on span "Hadoop and MapReduce have transformed the landscape of big data processing, ena…" at bounding box center [299, 160] width 339 height 40
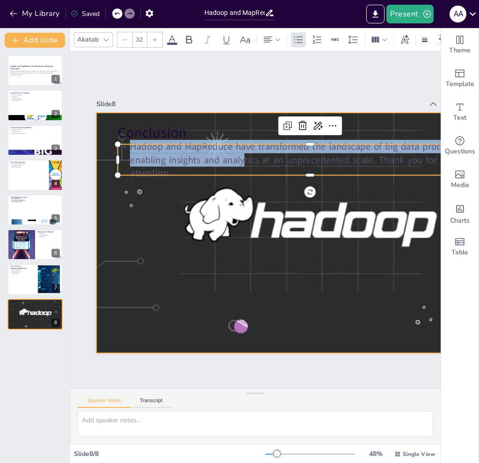
click at [181, 227] on div at bounding box center [310, 233] width 539 height 241
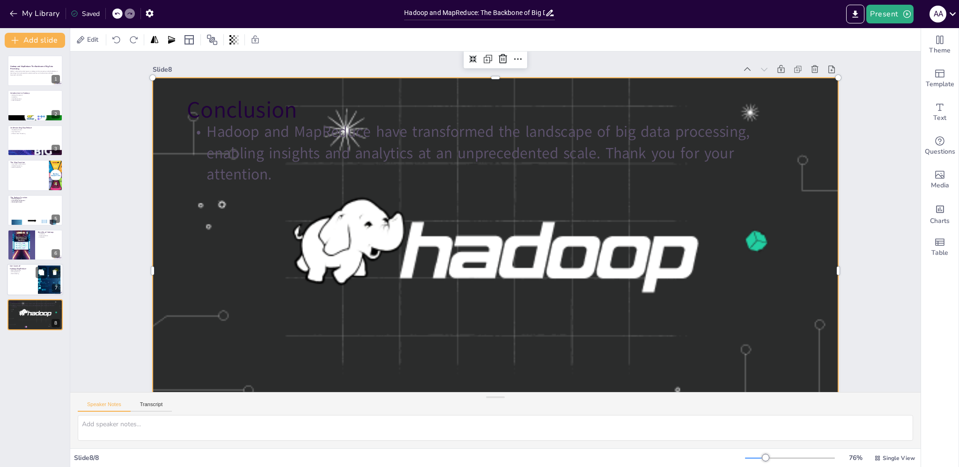
click at [53, 282] on div at bounding box center [49, 279] width 57 height 29
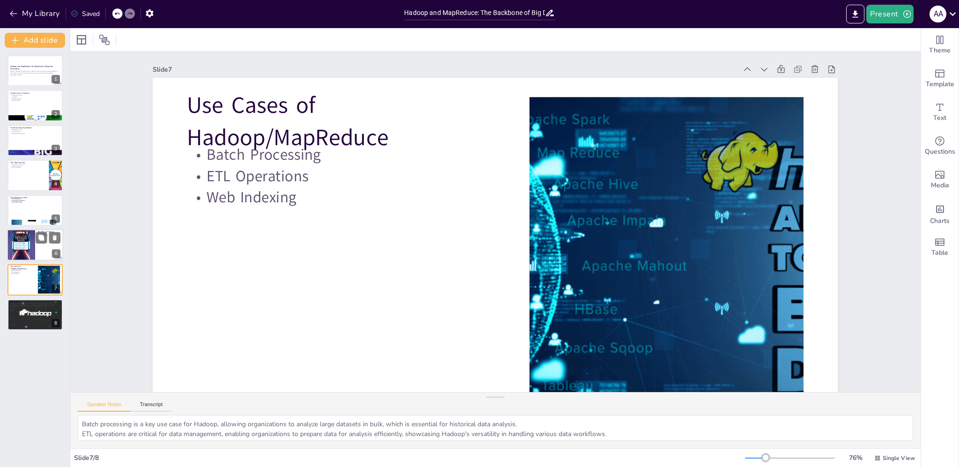
click at [28, 247] on div at bounding box center [21, 245] width 56 height 32
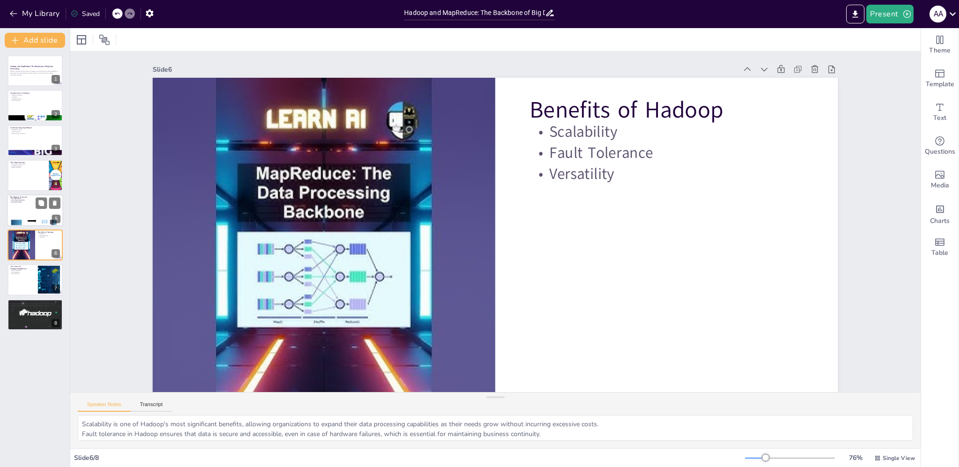
click at [26, 197] on p "The Reduce Function" at bounding box center [35, 197] width 51 height 3
type textarea "Data aggregation in the Reduce function is vital for producing a coherent final…"
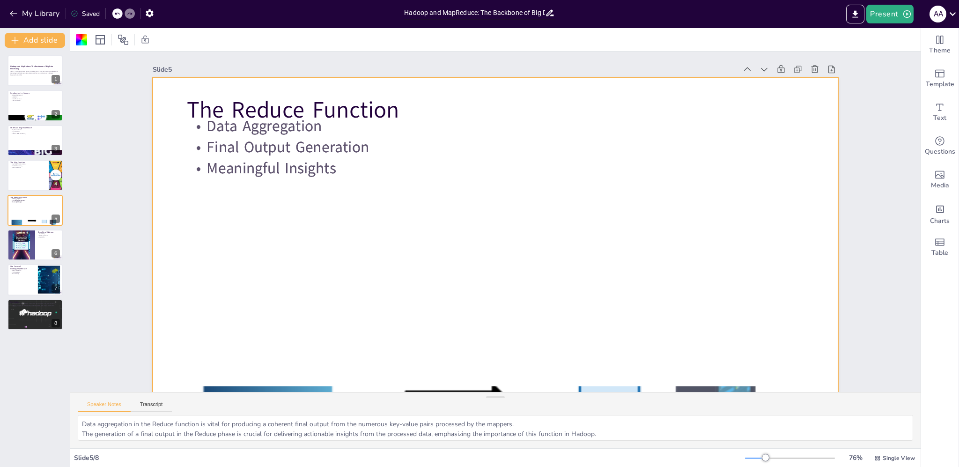
click at [318, 183] on div at bounding box center [489, 270] width 721 height 455
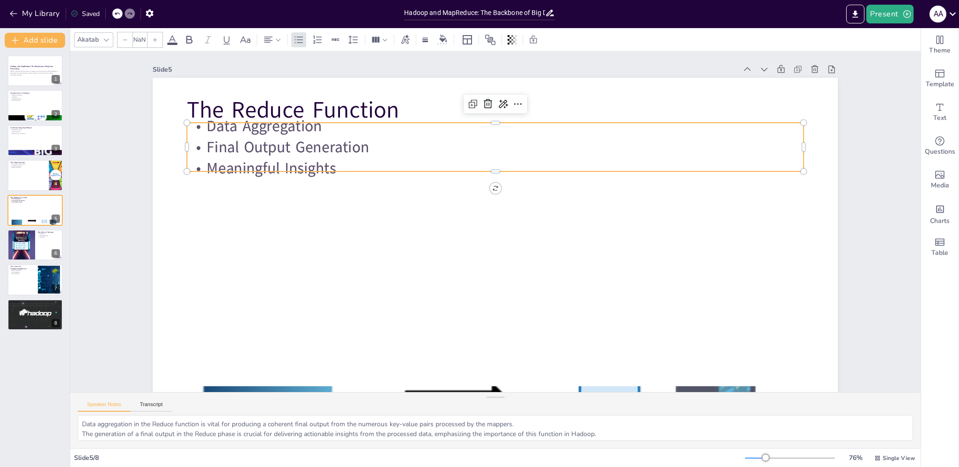
type input "32"
click at [327, 174] on p "Meaningful Insights" at bounding box center [495, 169] width 616 height 22
click at [326, 169] on p "Meaningful Insights" at bounding box center [495, 169] width 616 height 22
click at [316, 169] on p "Meaningful Insights" at bounding box center [500, 168] width 615 height 85
click at [316, 169] on p "Meaningful Insights" at bounding box center [495, 169] width 616 height 22
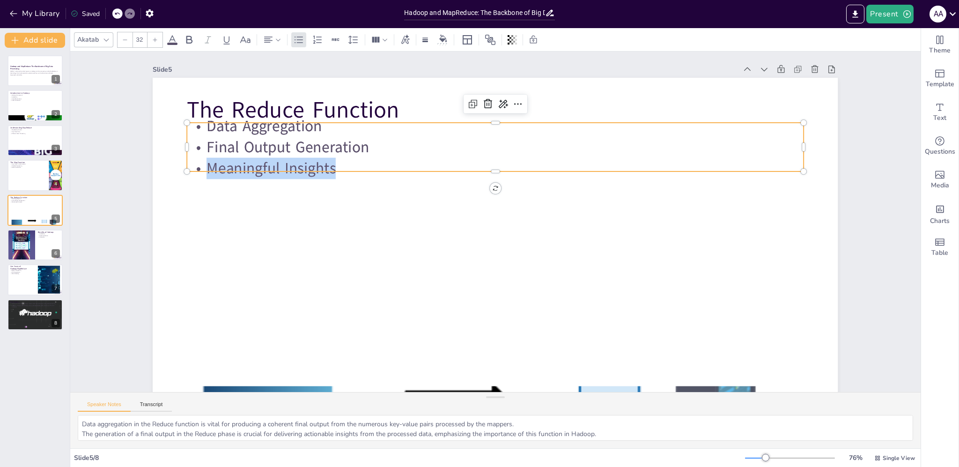
click at [316, 169] on span "Meaningful Insights" at bounding box center [271, 168] width 129 height 21
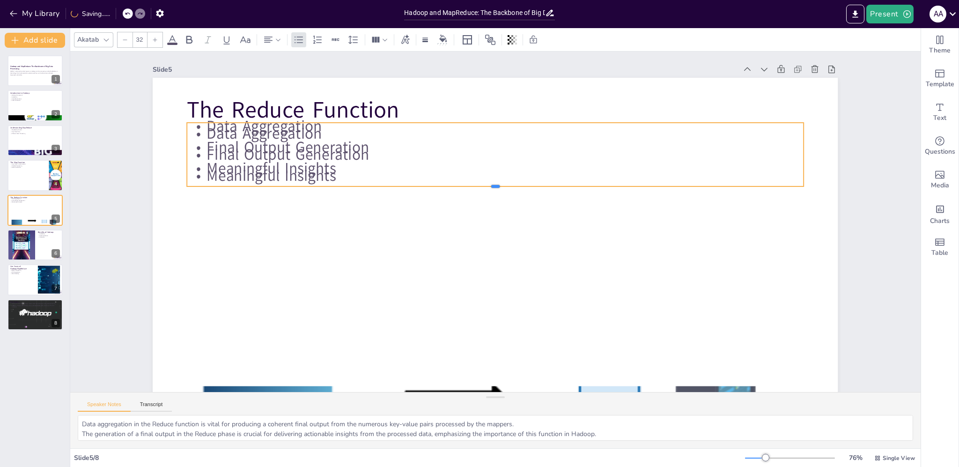
drag, startPoint x: 490, startPoint y: 173, endPoint x: 486, endPoint y: 178, distance: 6.4
click at [486, 178] on div "The Reduce Function Data Aggregation Final Output Generation Meaningful Insight…" at bounding box center [495, 270] width 685 height 385
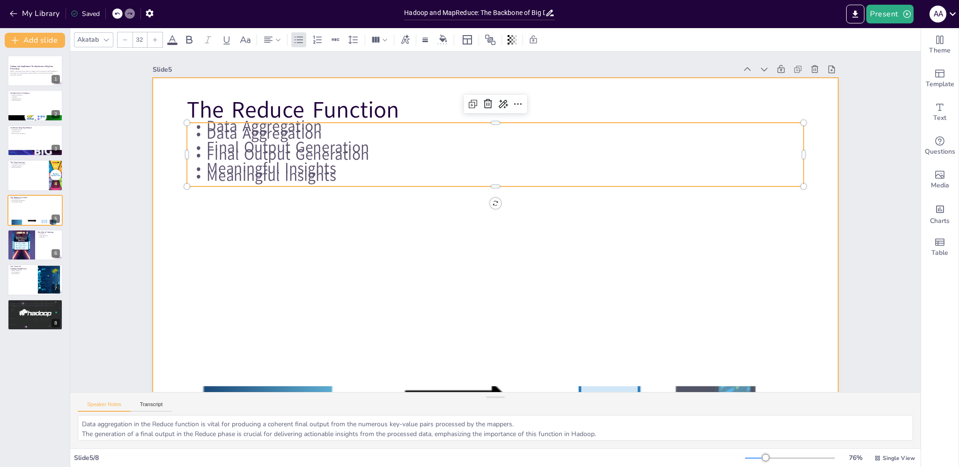
click at [435, 246] on div at bounding box center [495, 270] width 685 height 385
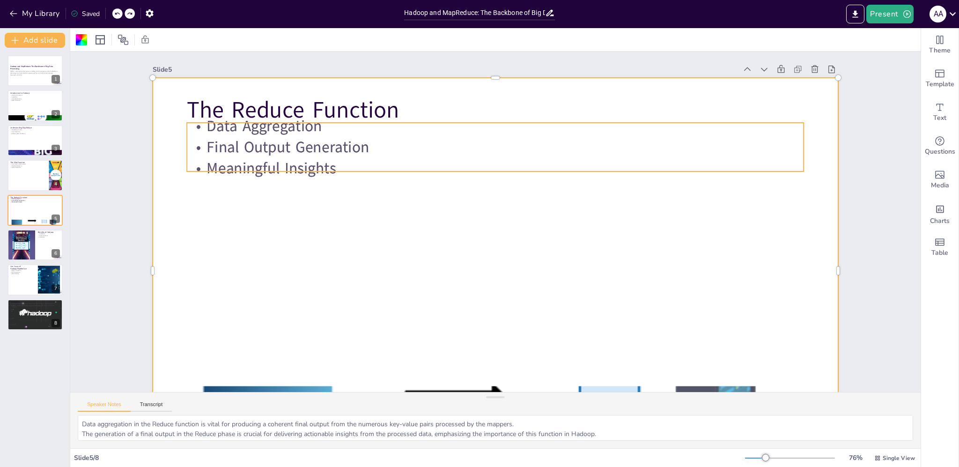
click at [413, 158] on p "Meaningful Insights" at bounding box center [511, 171] width 593 height 211
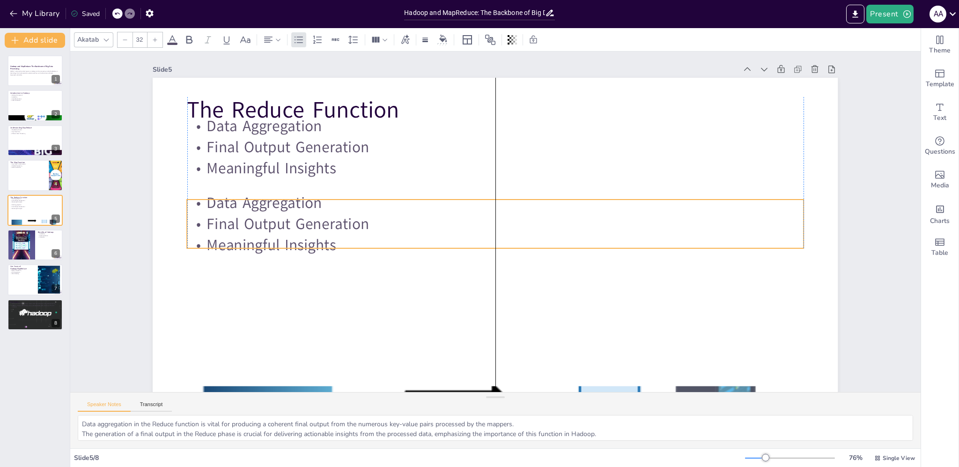
drag, startPoint x: 486, startPoint y: 169, endPoint x: 483, endPoint y: 246, distance: 76.8
click at [483, 246] on p "Meaningful Insights" at bounding box center [492, 245] width 615 height 86
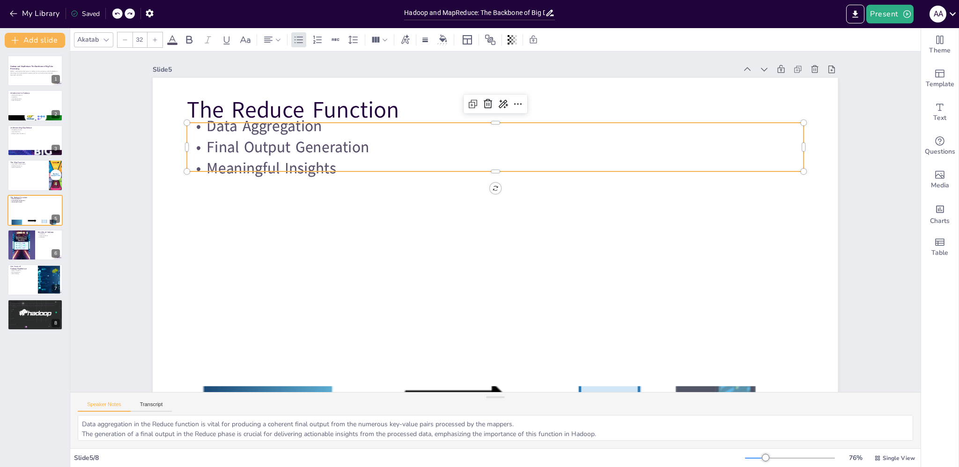
click at [398, 143] on p "Final Output Generation" at bounding box center [495, 147] width 616 height 22
click at [398, 143] on p "Final Output Generation" at bounding box center [503, 147] width 615 height 86
click at [407, 154] on p "Final Output Generation" at bounding box center [502, 148] width 615 height 86
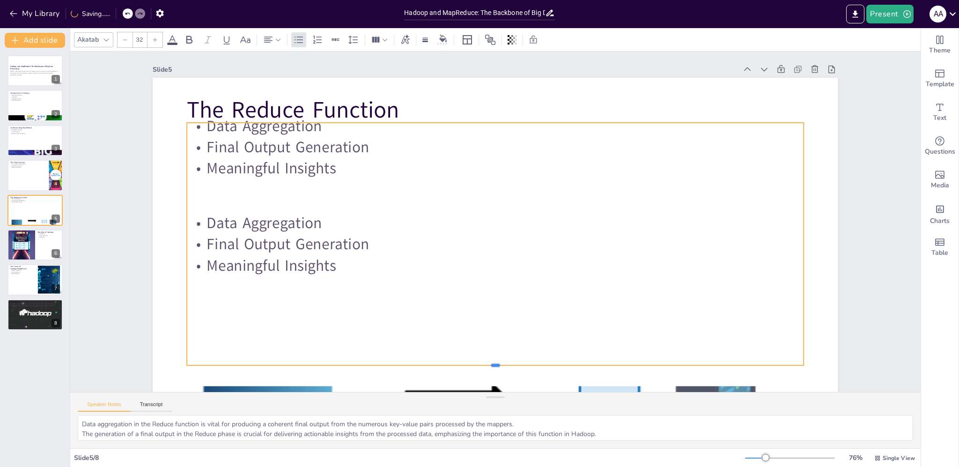
drag, startPoint x: 486, startPoint y: 175, endPoint x: 481, endPoint y: 368, distance: 193.9
click at [481, 350] on div at bounding box center [495, 368] width 616 height 7
click at [450, 265] on p "Meaningful Insights" at bounding box center [495, 266] width 616 height 22
click at [395, 173] on div "Data Aggregation Final Output Generation Meaningful Insights" at bounding box center [495, 244] width 616 height 242
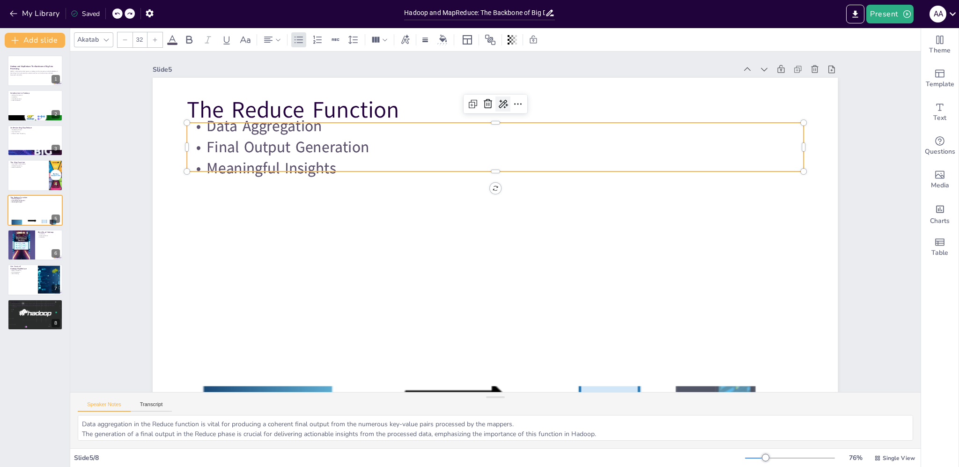
click at [497, 107] on icon at bounding box center [502, 103] width 11 height 11
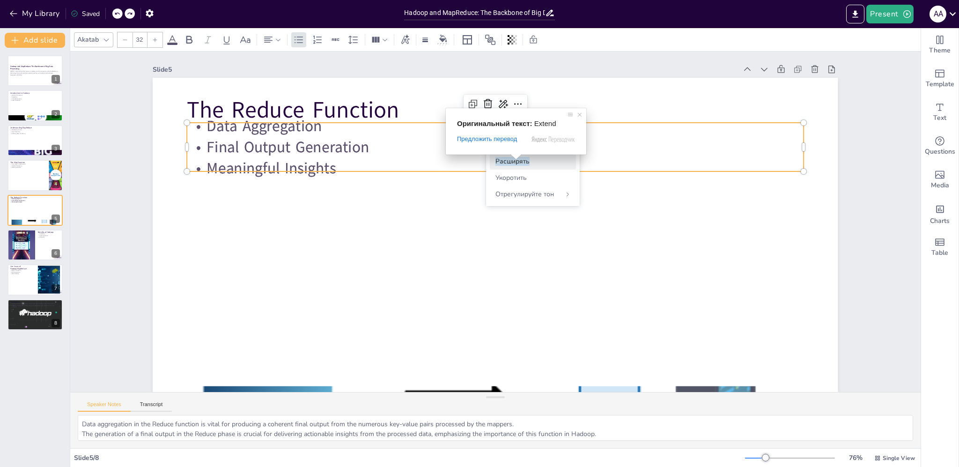
click at [516, 164] on ya-tr-span "Расширять" at bounding box center [512, 161] width 34 height 9
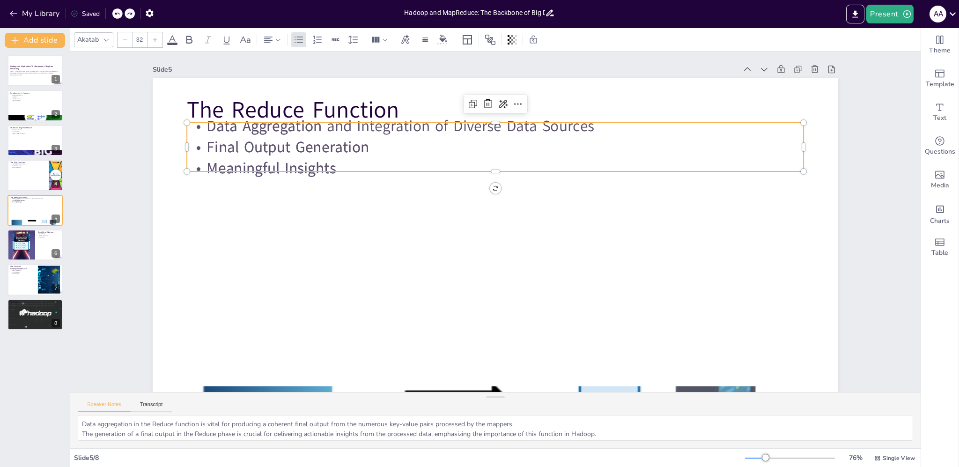
click at [406, 139] on p "Final Output Generation" at bounding box center [495, 147] width 616 height 22
click at [29, 102] on div at bounding box center [35, 106] width 56 height 32
type textarea "The Hadoop framework is essential for understanding its role in big data proces…"
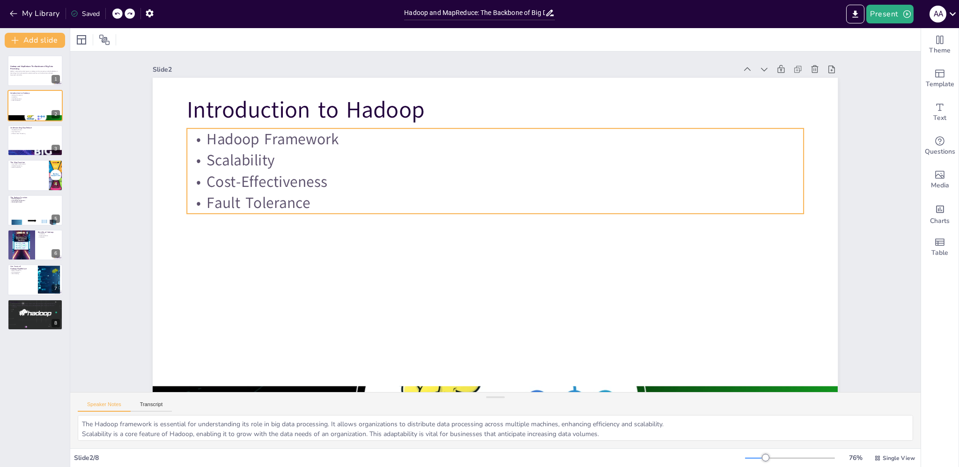
click at [216, 151] on p "Scalability" at bounding box center [495, 161] width 616 height 22
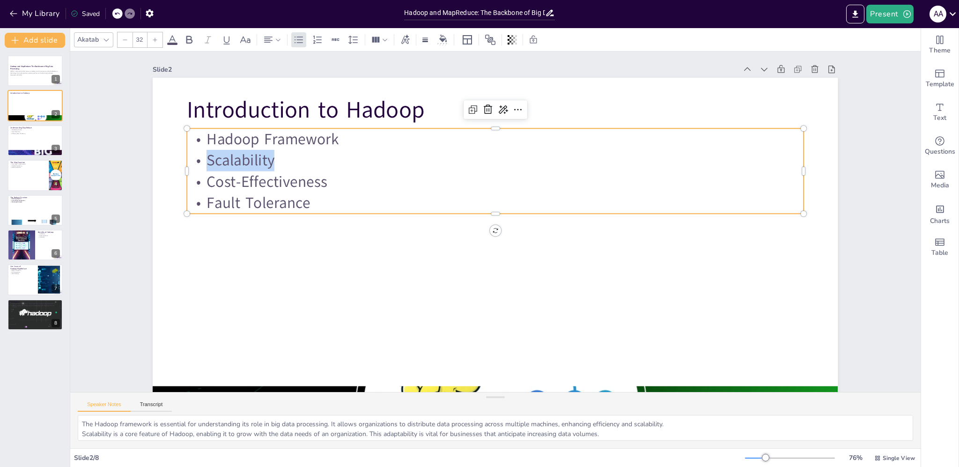
click at [216, 151] on span "Scalability" at bounding box center [241, 160] width 68 height 21
click at [285, 194] on span "Fault Tolerance" at bounding box center [261, 178] width 105 height 32
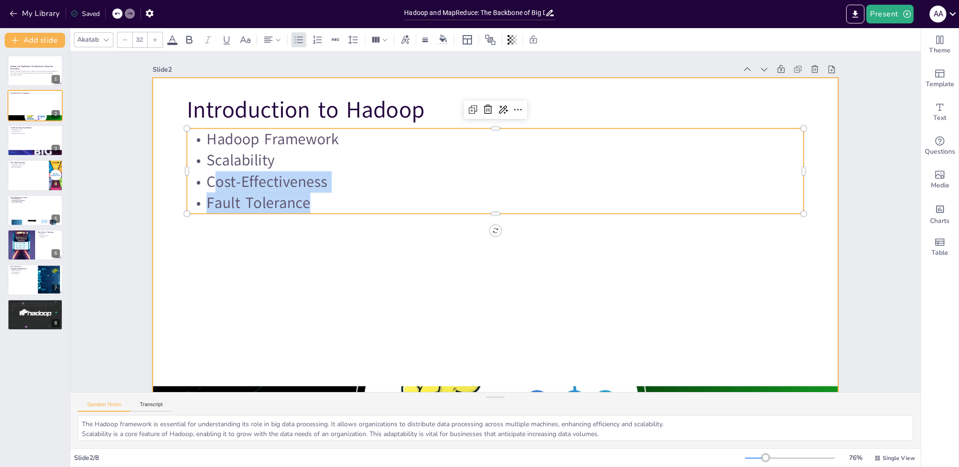
drag, startPoint x: 308, startPoint y: 206, endPoint x: 169, endPoint y: 123, distance: 161.4
click at [220, 123] on div "Introduction to Hadoop Hadoop Framework Scalability Cost-Effectiveness Fault To…" at bounding box center [447, 226] width 455 height 721
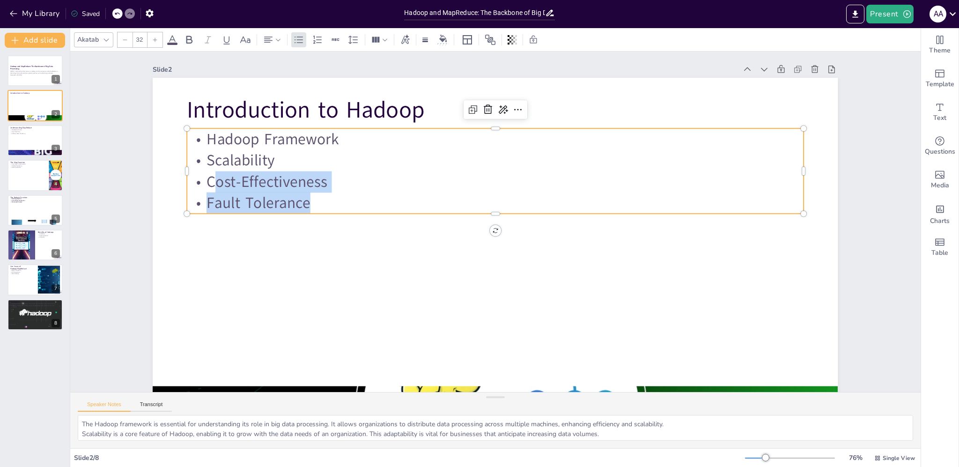
click at [320, 178] on p "Cost-Effectiveness" at bounding box center [495, 182] width 616 height 22
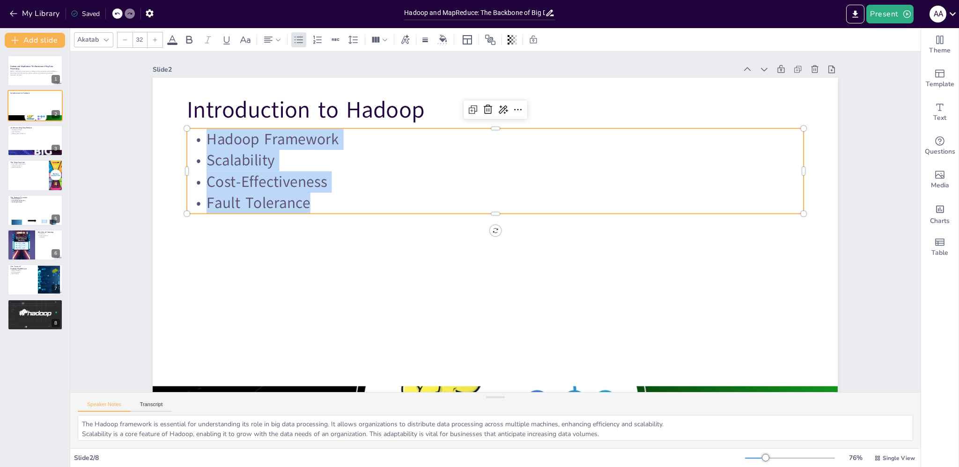
drag, startPoint x: 317, startPoint y: 205, endPoint x: 192, endPoint y: 136, distance: 142.5
click at [192, 136] on div "Hadoop Framework Scalability Cost-Effectiveness Fault Tolerance" at bounding box center [495, 170] width 616 height 85
click at [497, 112] on icon at bounding box center [502, 109] width 11 height 11
click at [513, 160] on div "Расширять" at bounding box center [533, 167] width 86 height 16
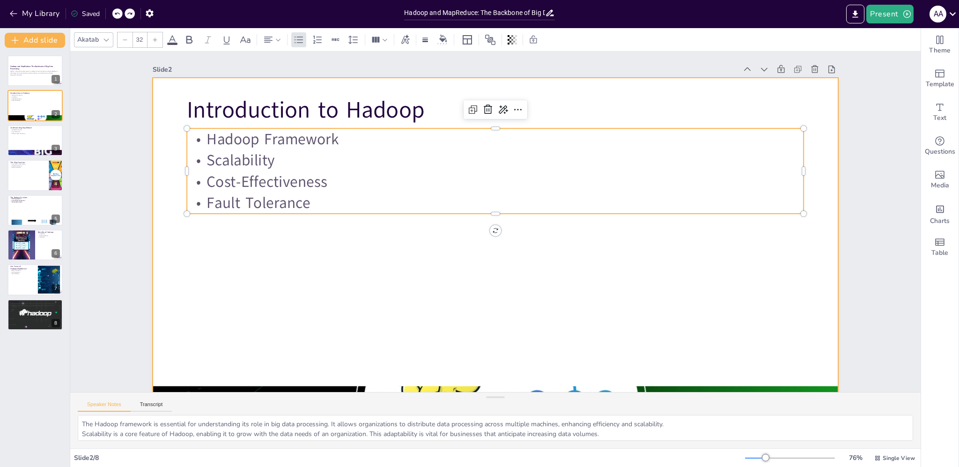
click at [313, 308] on div at bounding box center [495, 270] width 685 height 385
